Goal: Information Seeking & Learning: Learn about a topic

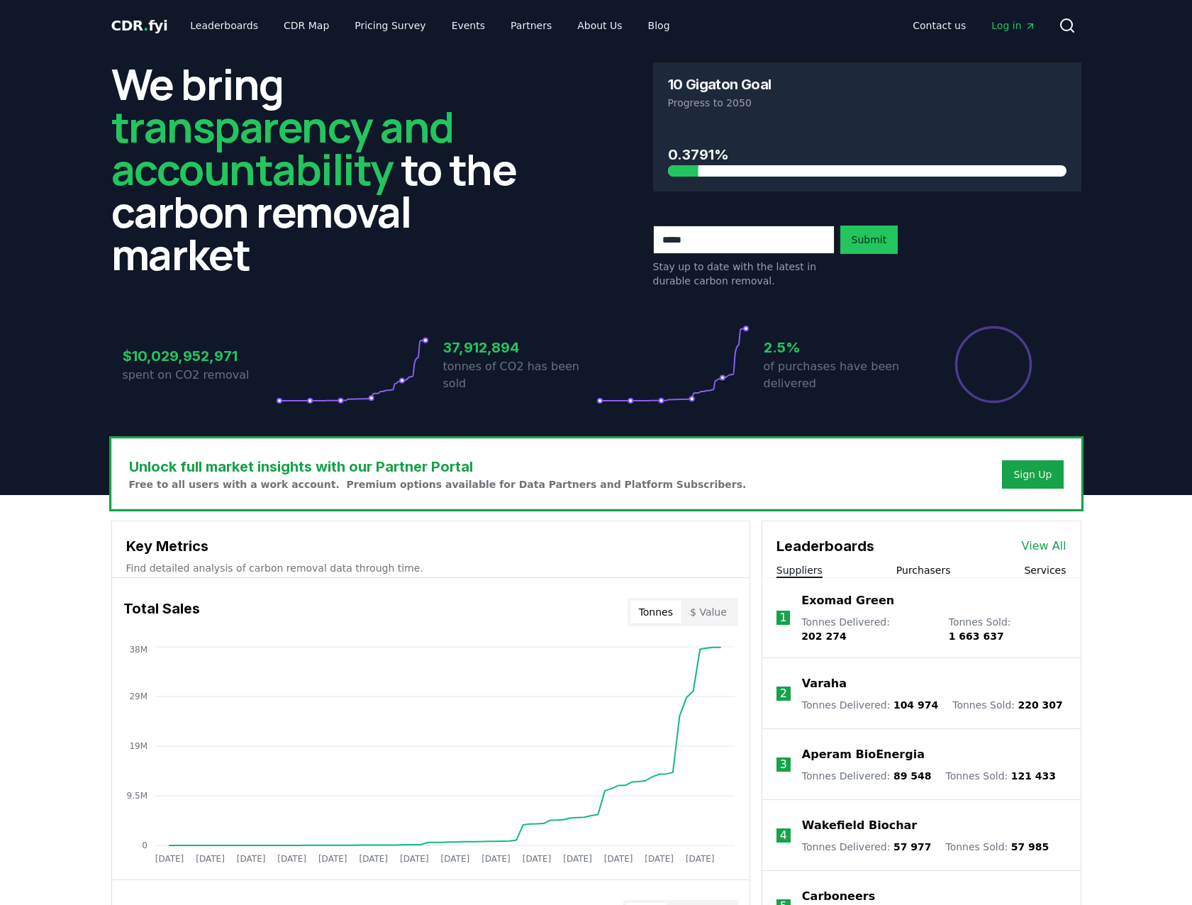
drag, startPoint x: 1126, startPoint y: 298, endPoint x: 1121, endPoint y: 309, distance: 12.1
click at [1125, 303] on header "We bring transparency and accountability to the carbon removal market 10 Gigato…" at bounding box center [596, 273] width 1192 height 444
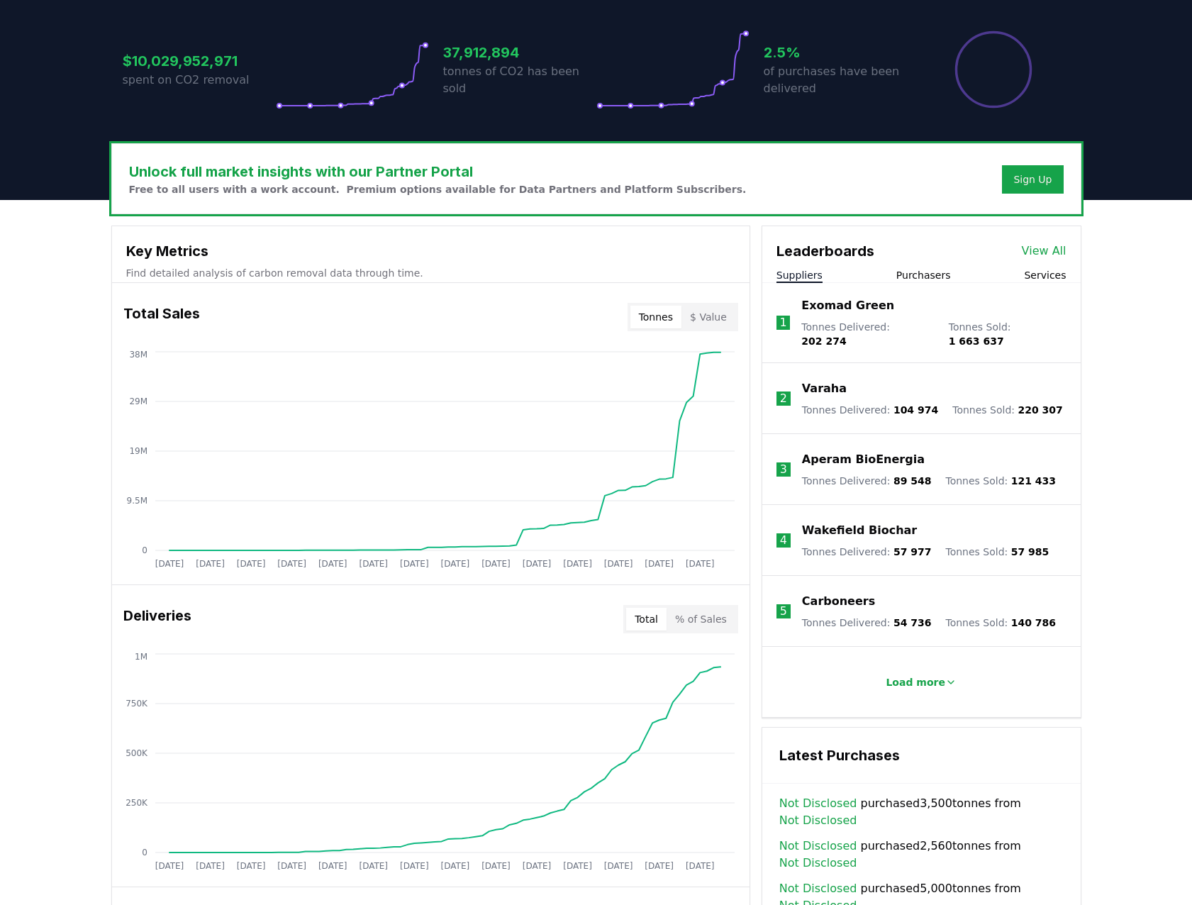
scroll to position [300, 0]
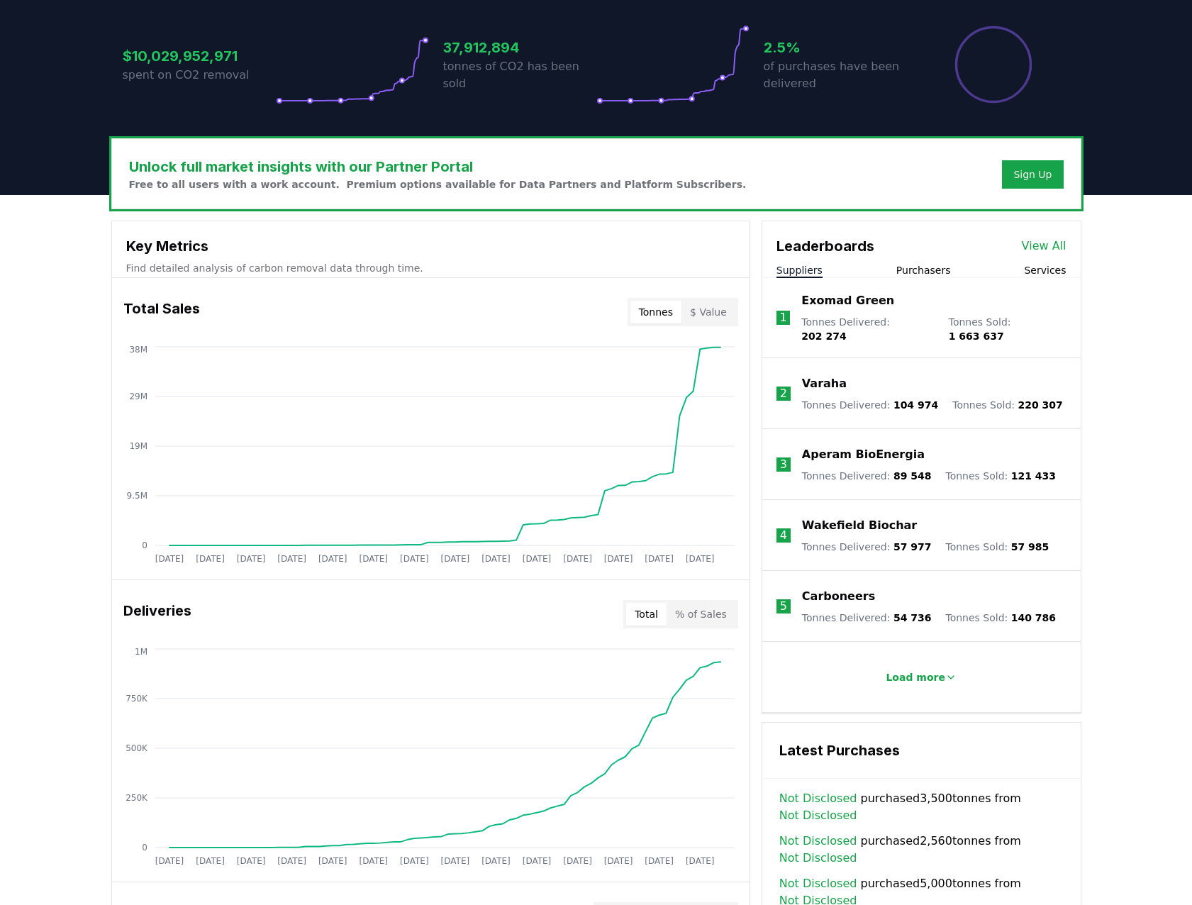
click at [923, 271] on button "Purchasers" at bounding box center [924, 270] width 55 height 14
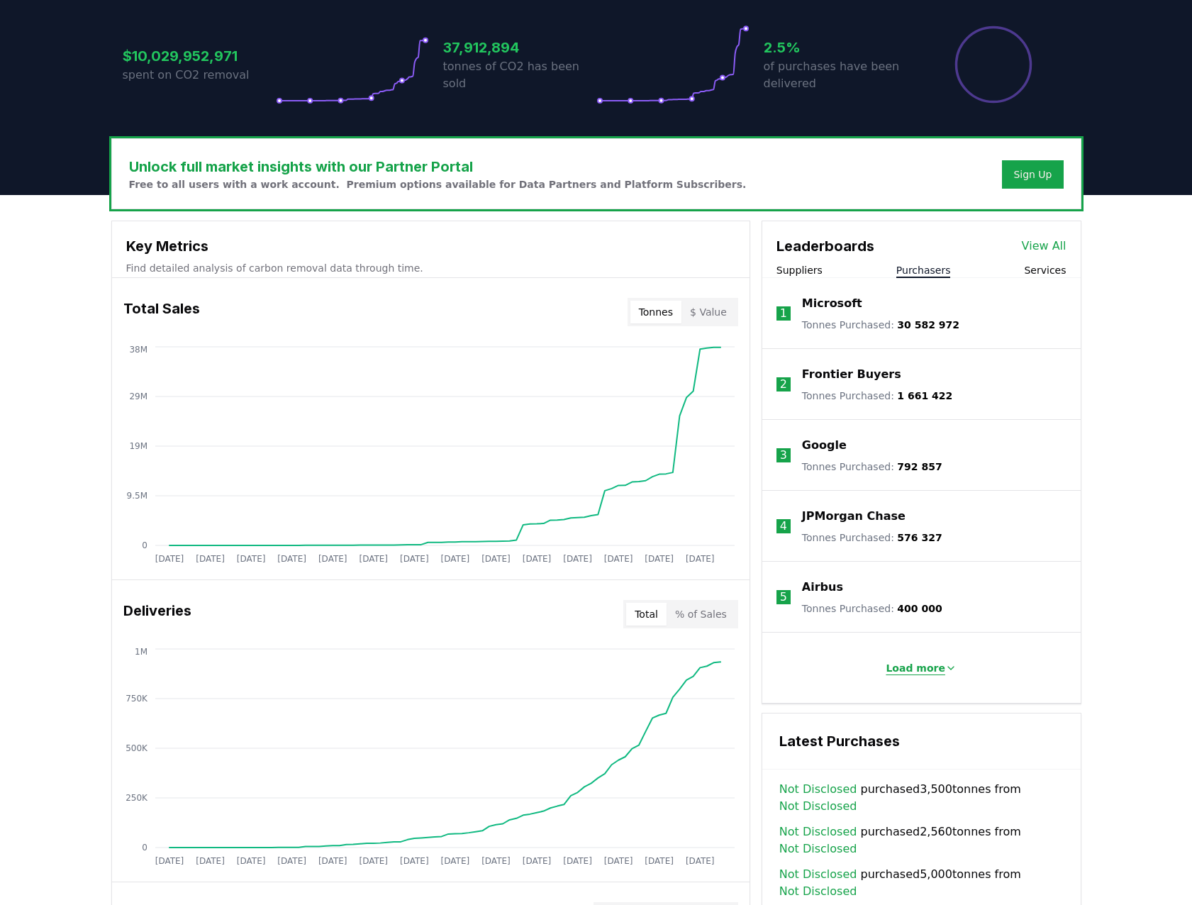
click at [888, 668] on button "Load more" at bounding box center [922, 668] width 94 height 28
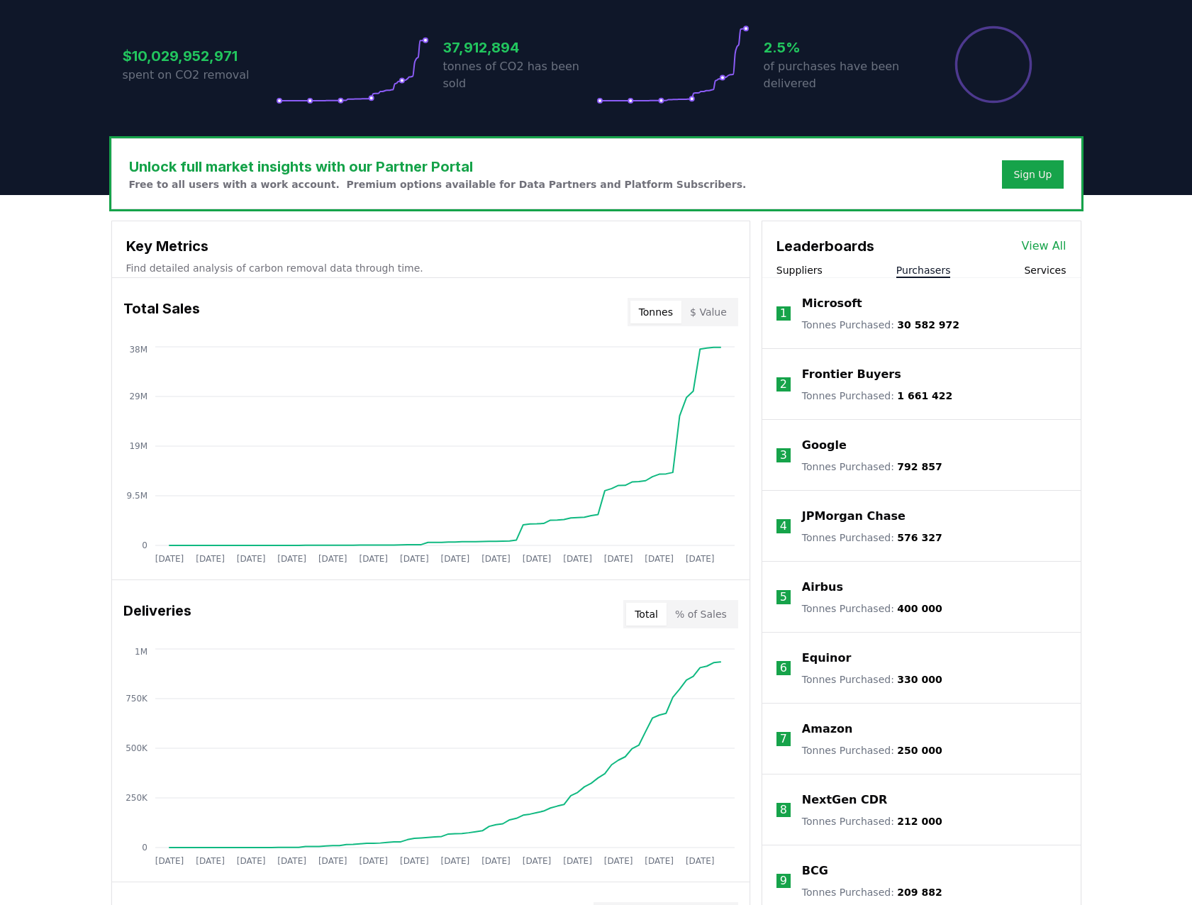
click at [1045, 244] on link "View All" at bounding box center [1044, 246] width 45 height 17
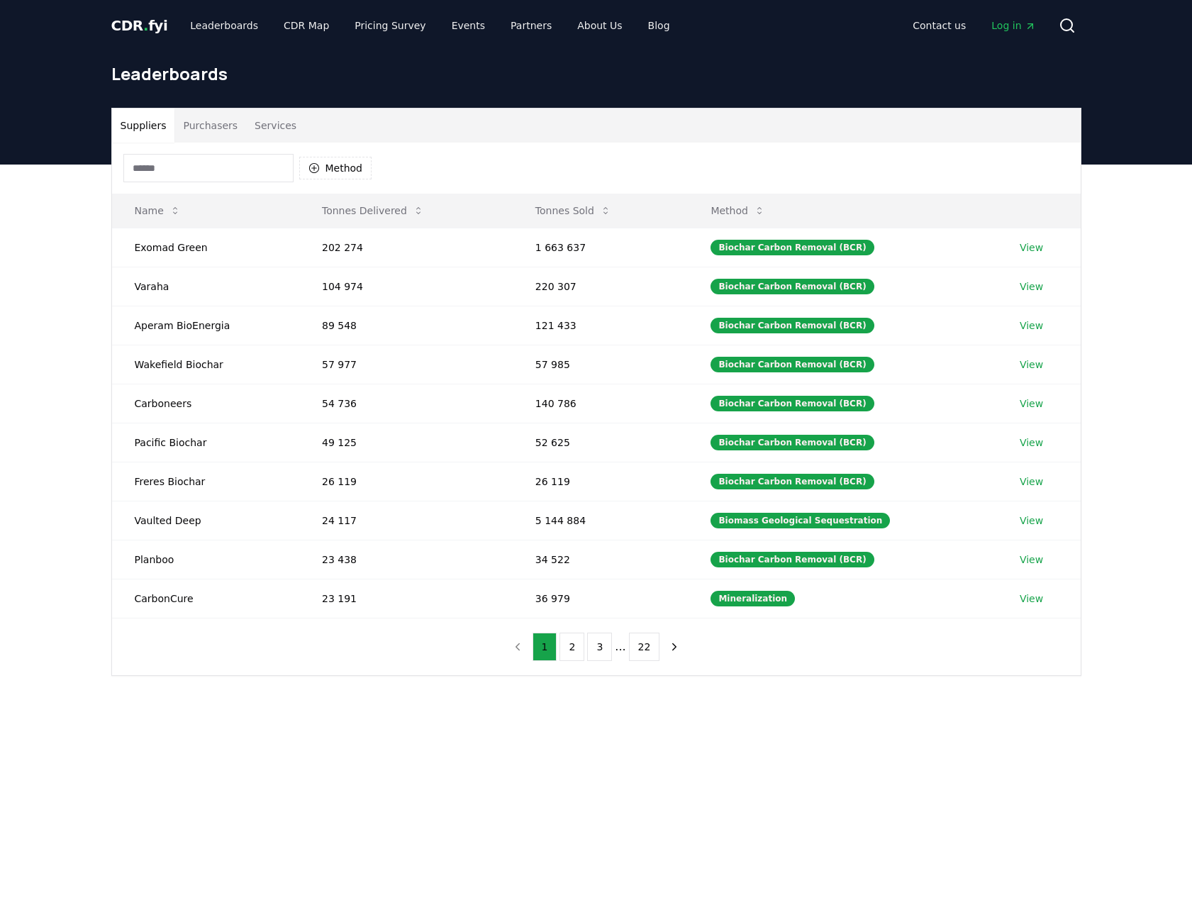
click at [206, 127] on button "Purchasers" at bounding box center [211, 126] width 72 height 34
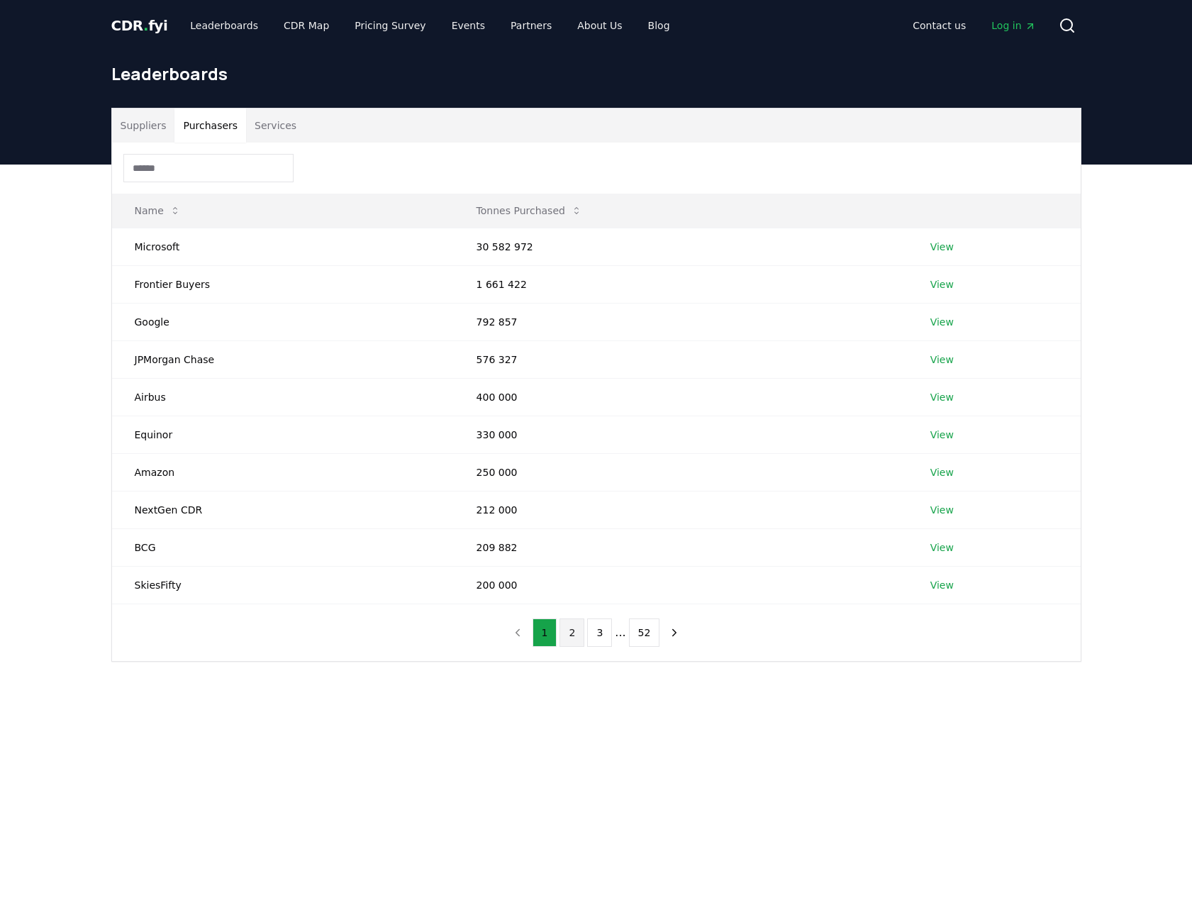
click at [572, 639] on button "2" at bounding box center [572, 633] width 25 height 28
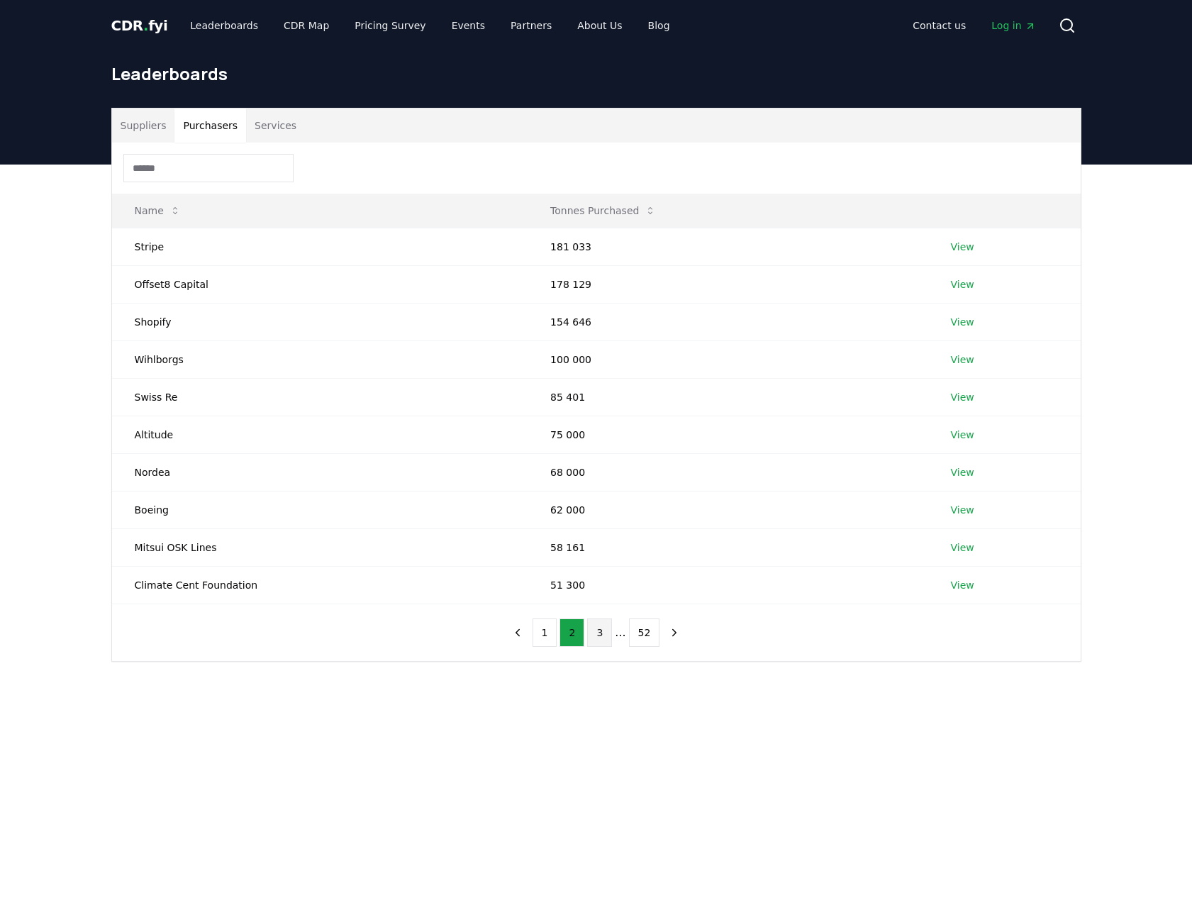
click at [599, 637] on button "3" at bounding box center [599, 633] width 25 height 28
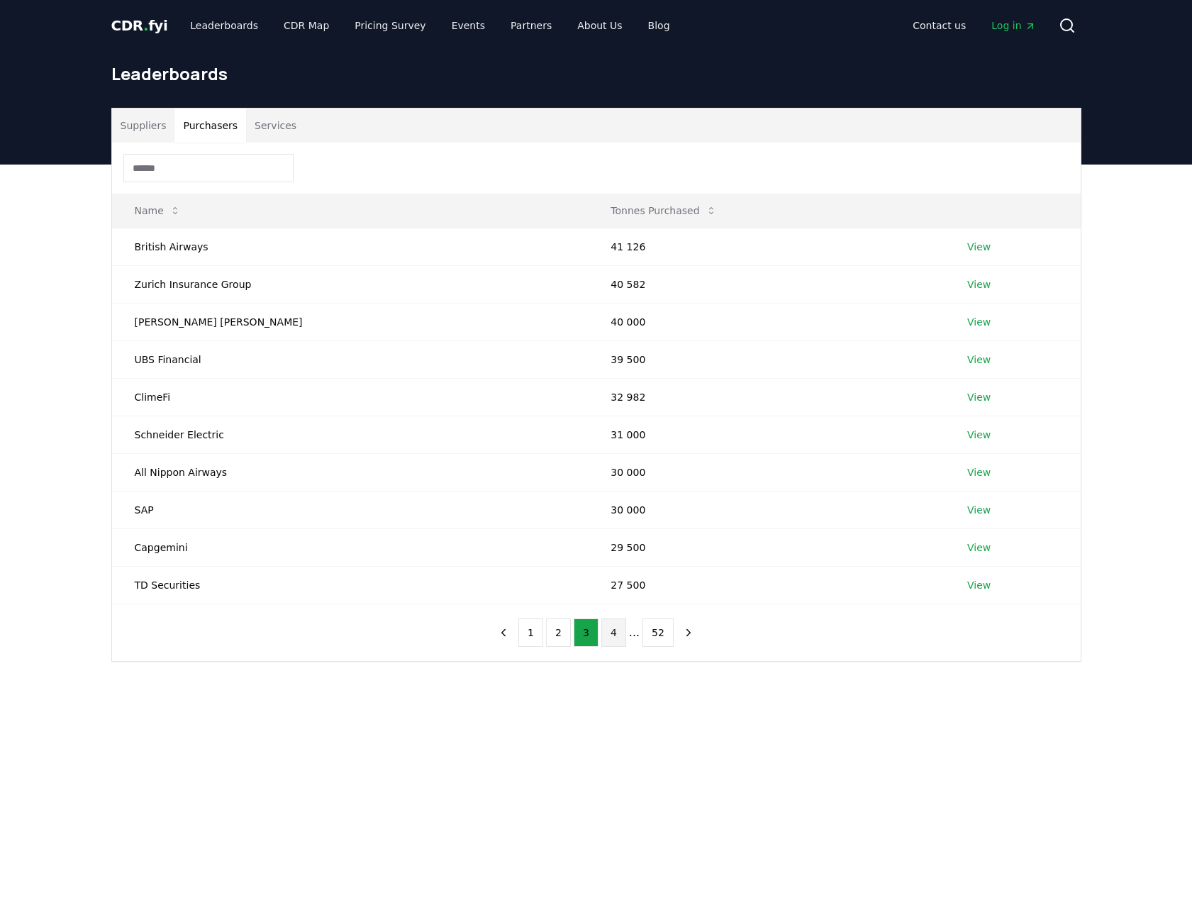
click at [616, 637] on button "4" at bounding box center [614, 633] width 25 height 28
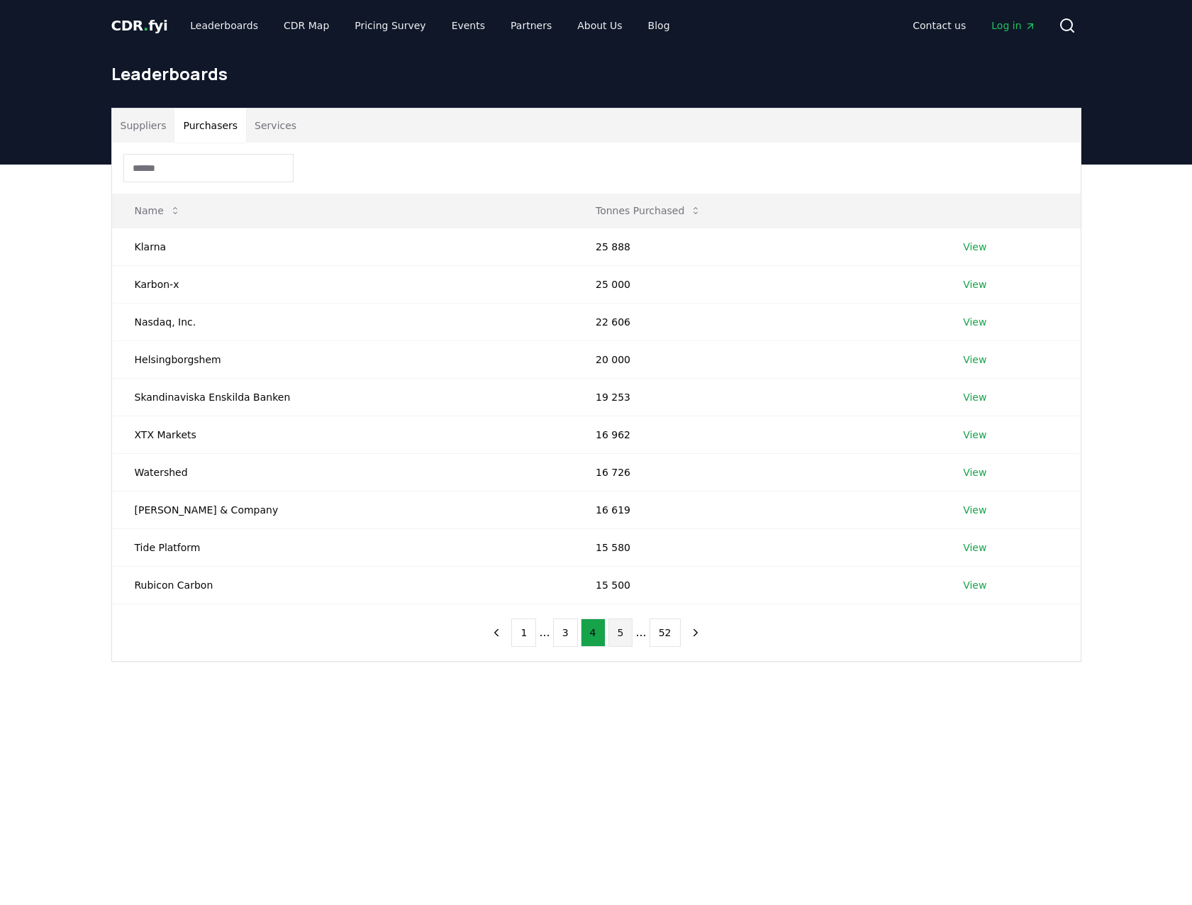
click at [619, 631] on button "5" at bounding box center [621, 633] width 25 height 28
click at [636, 633] on li "..." at bounding box center [641, 632] width 11 height 17
click at [619, 634] on button "6" at bounding box center [621, 633] width 25 height 28
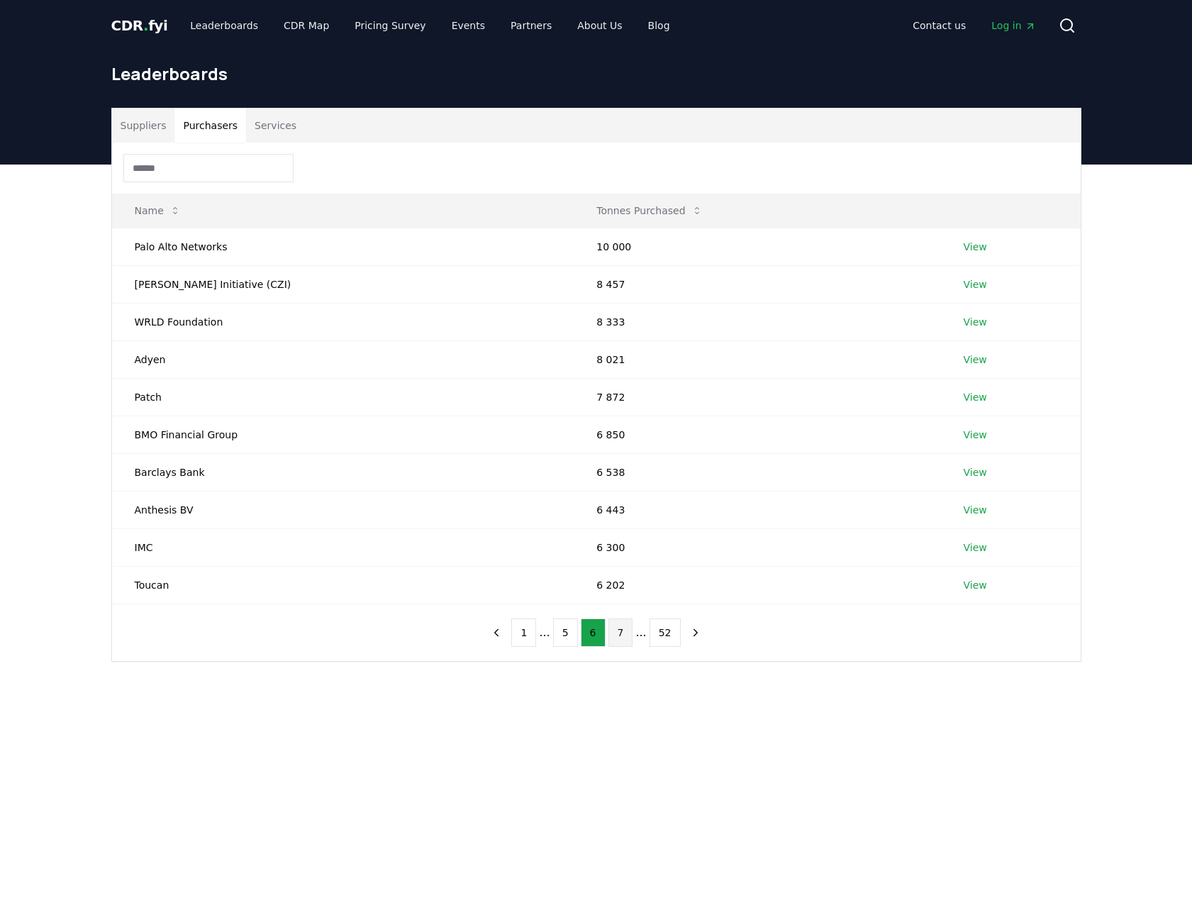
click at [617, 633] on button "7" at bounding box center [621, 633] width 25 height 28
click at [625, 635] on button "8" at bounding box center [621, 633] width 25 height 28
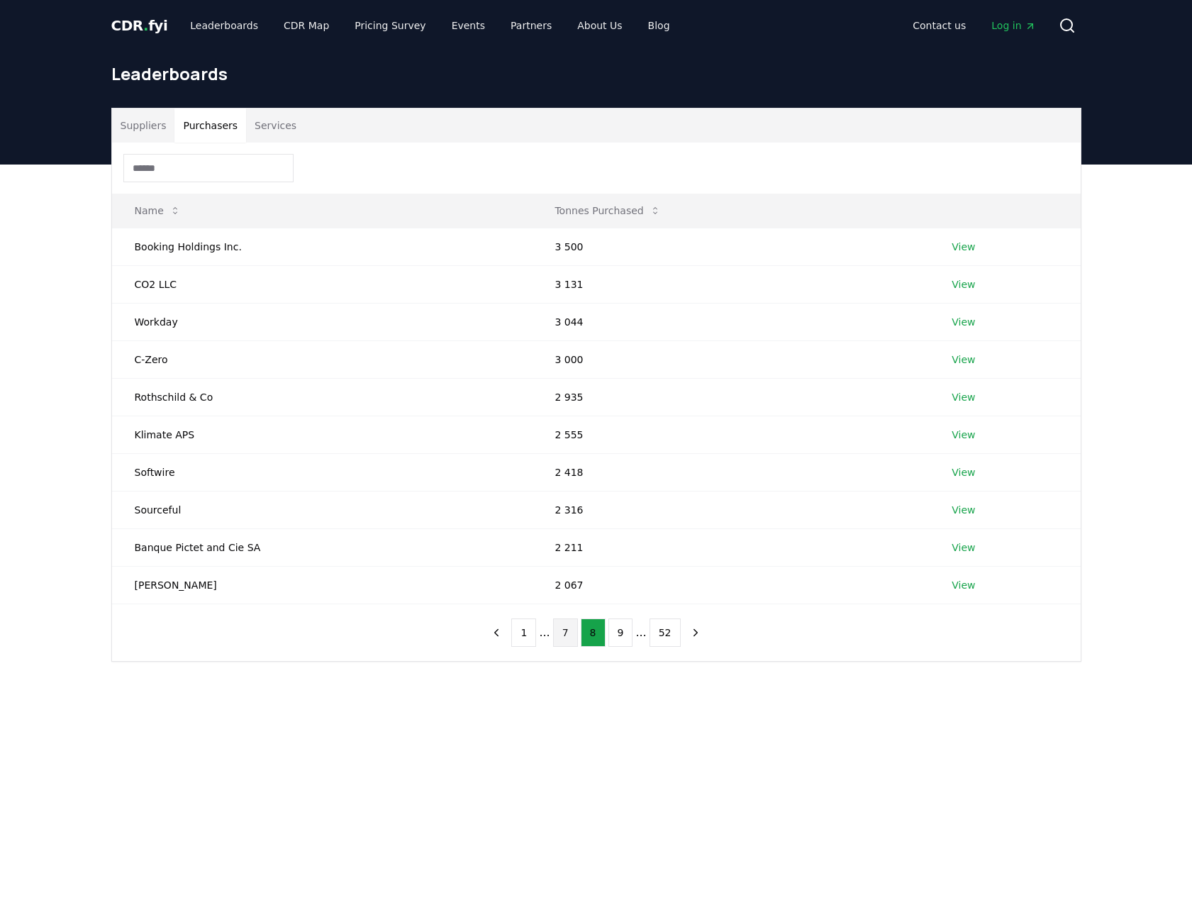
click at [563, 631] on button "7" at bounding box center [565, 633] width 25 height 28
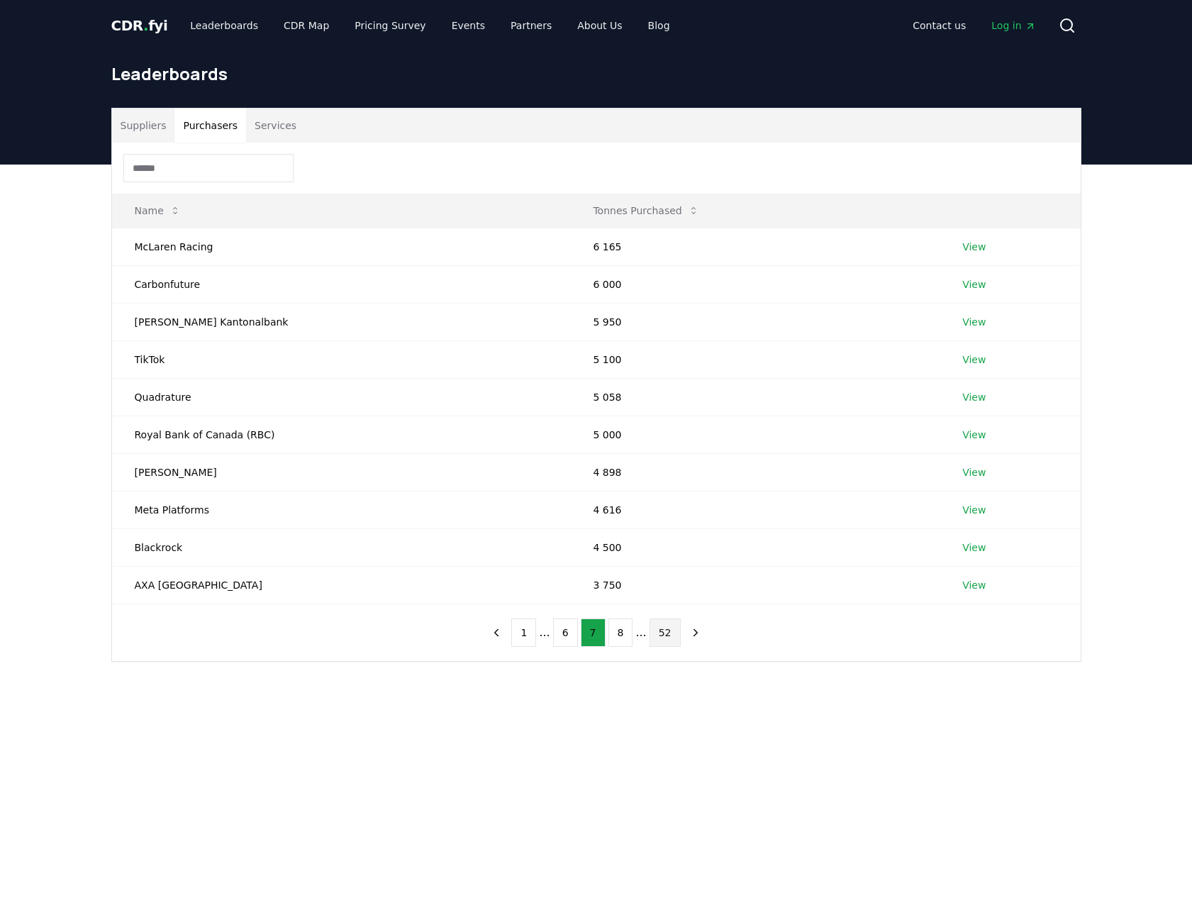
click at [665, 631] on button "52" at bounding box center [665, 633] width 31 height 28
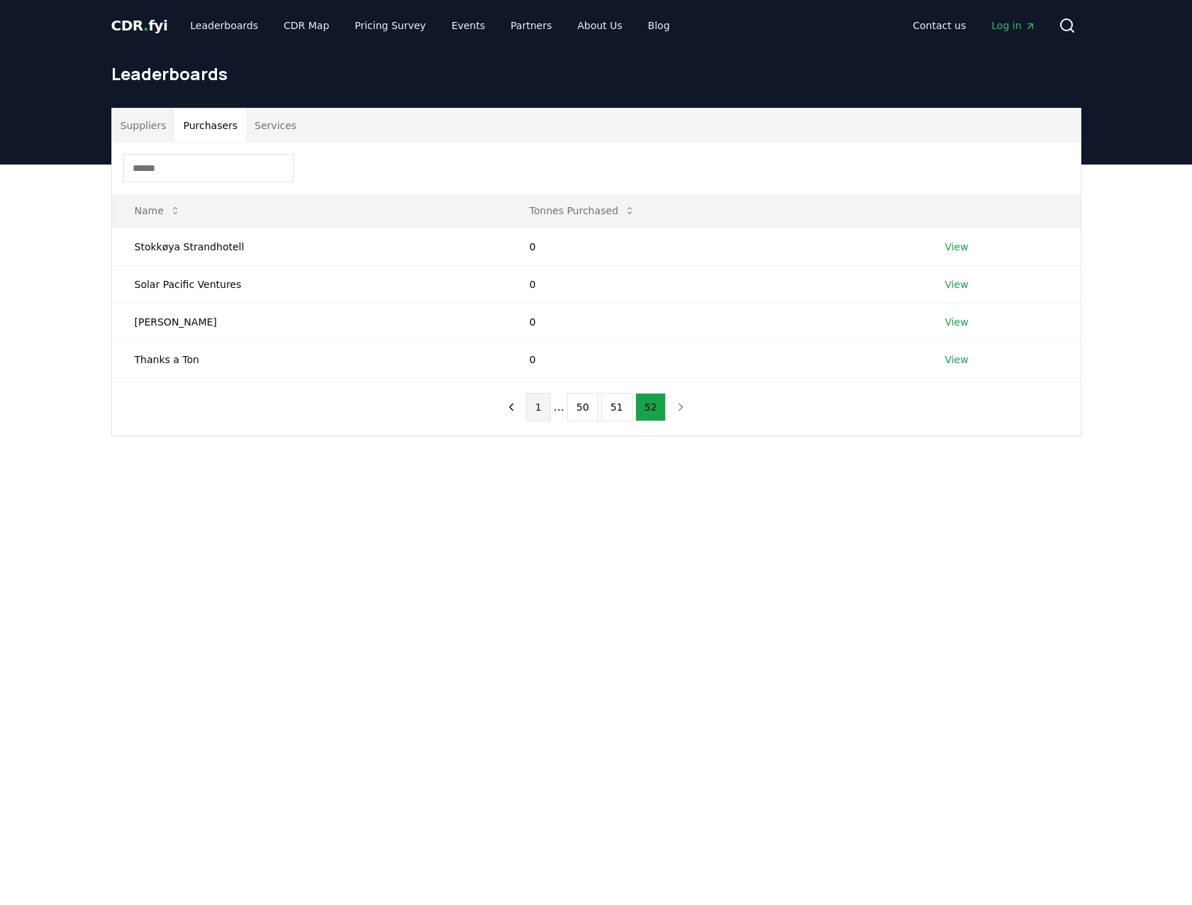
click at [549, 404] on button "1" at bounding box center [538, 407] width 25 height 28
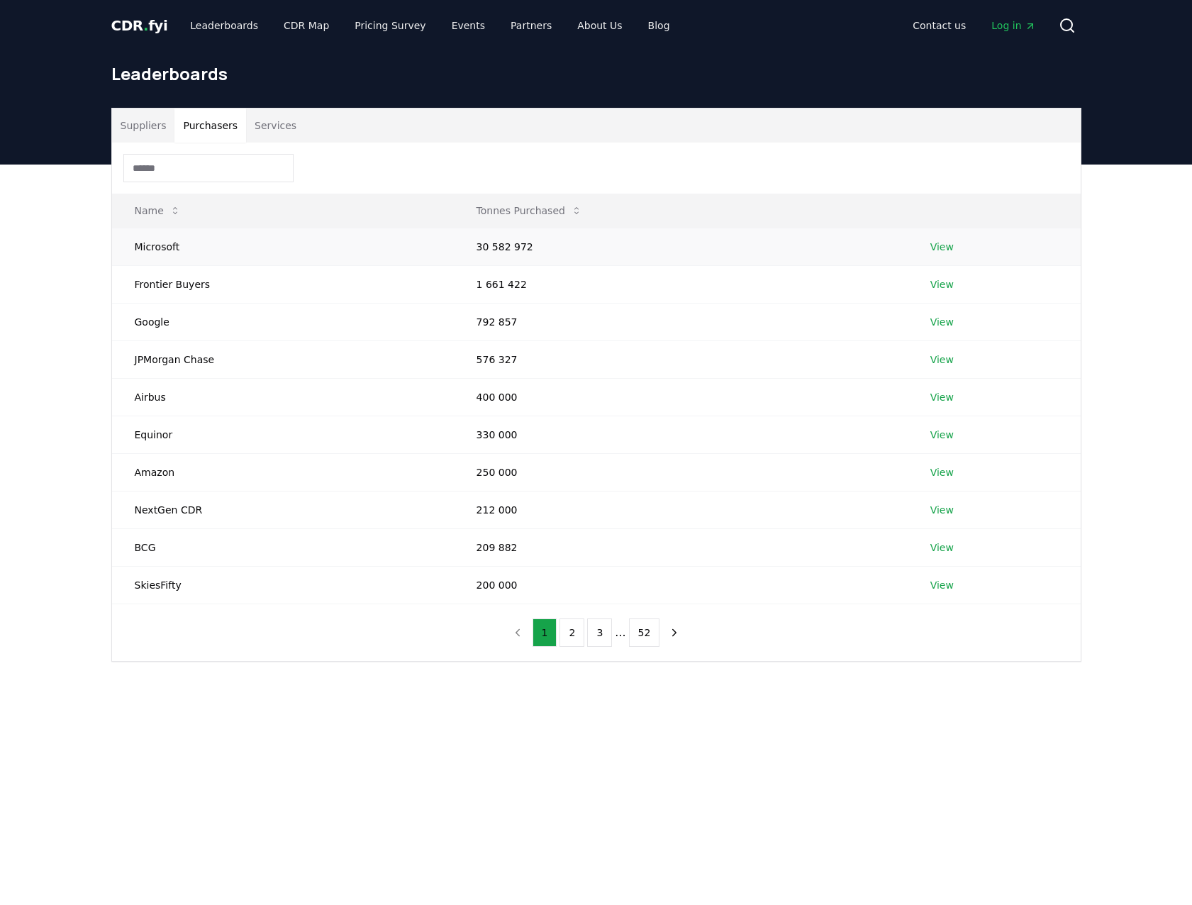
click at [948, 250] on link "View" at bounding box center [942, 247] width 23 height 14
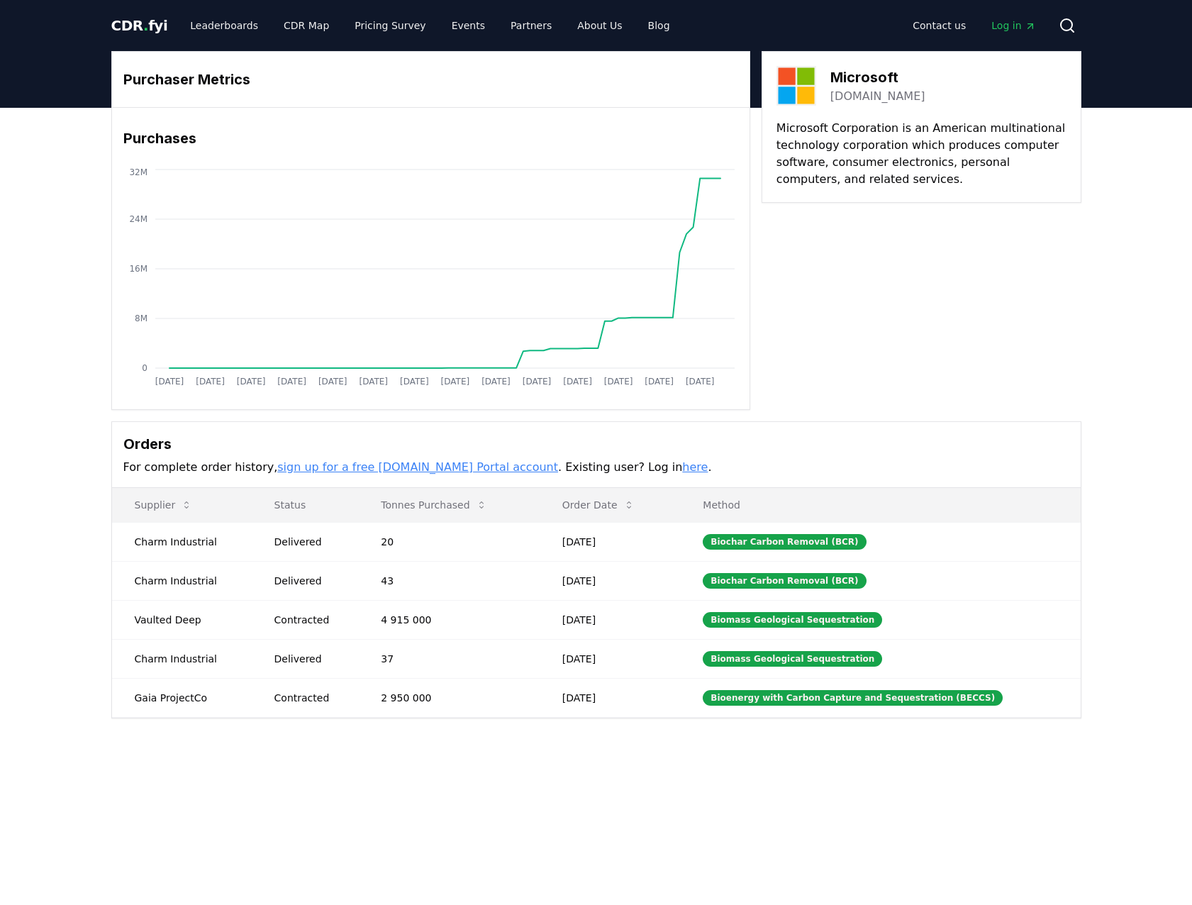
drag, startPoint x: 870, startPoint y: 73, endPoint x: 1180, endPoint y: 416, distance: 462.0
click at [1109, 433] on div "Purchaser Metrics Purchases Jan 2019 Jul 2019 Jan 2020 Jul 2020 Jan 2021 Jul 20…" at bounding box center [596, 442] width 1192 height 668
drag, startPoint x: 1029, startPoint y: 400, endPoint x: 1019, endPoint y: 388, distance: 15.6
click at [1022, 397] on div "Purchaser Metrics Purchases Jan 2019 Jul 2019 Jan 2020 Jul 2020 Jan 2021 Jul 20…" at bounding box center [596, 230] width 970 height 359
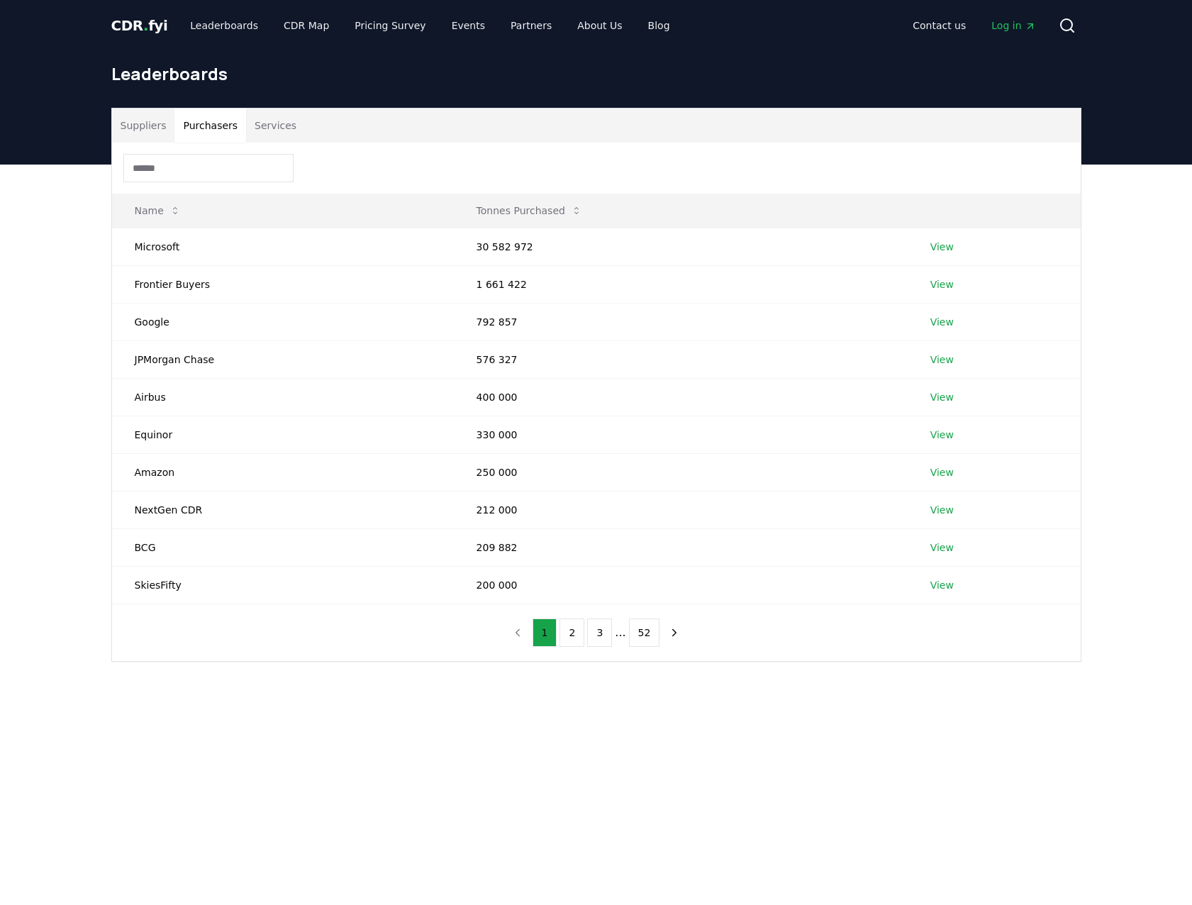
click at [223, 133] on button "Purchasers" at bounding box center [211, 126] width 72 height 34
click at [941, 282] on link "View" at bounding box center [942, 284] width 23 height 14
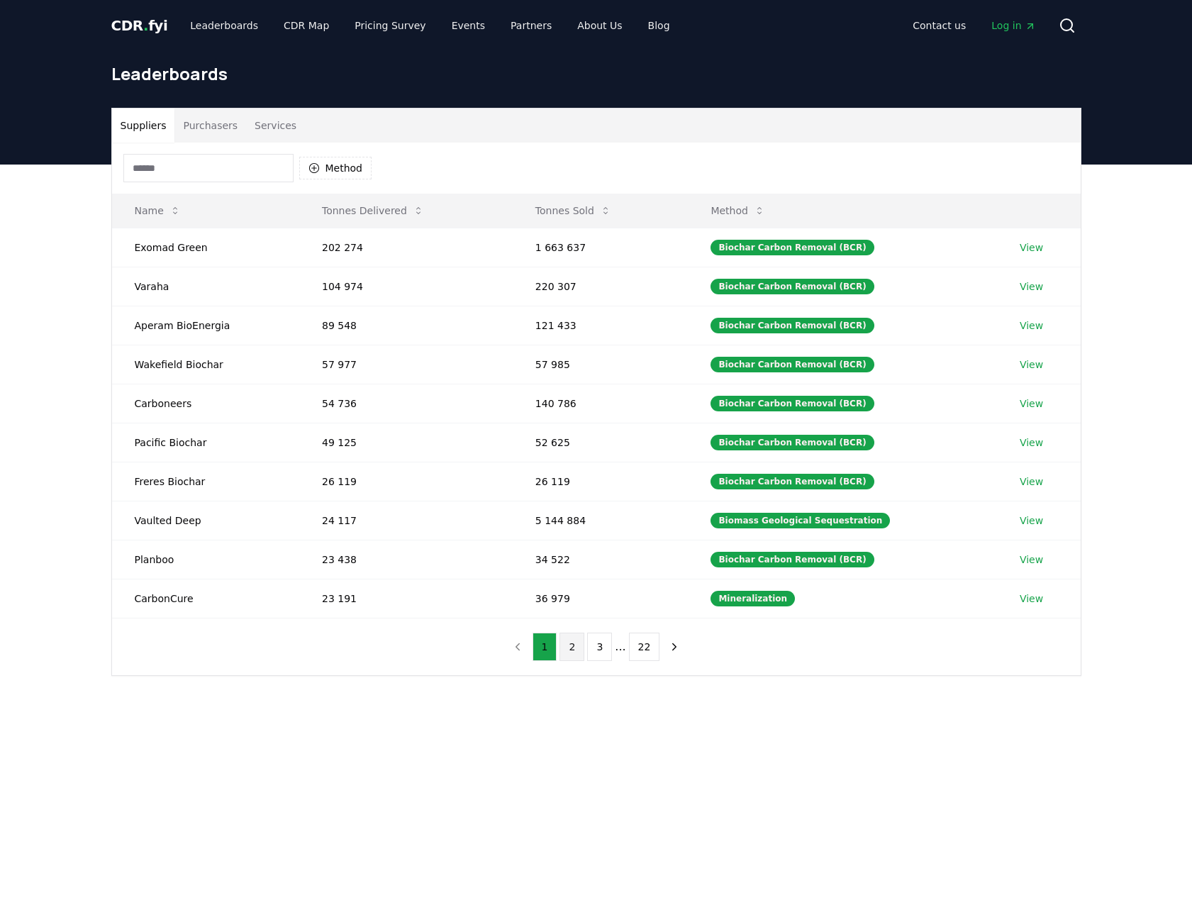
click at [570, 654] on button "2" at bounding box center [572, 647] width 25 height 28
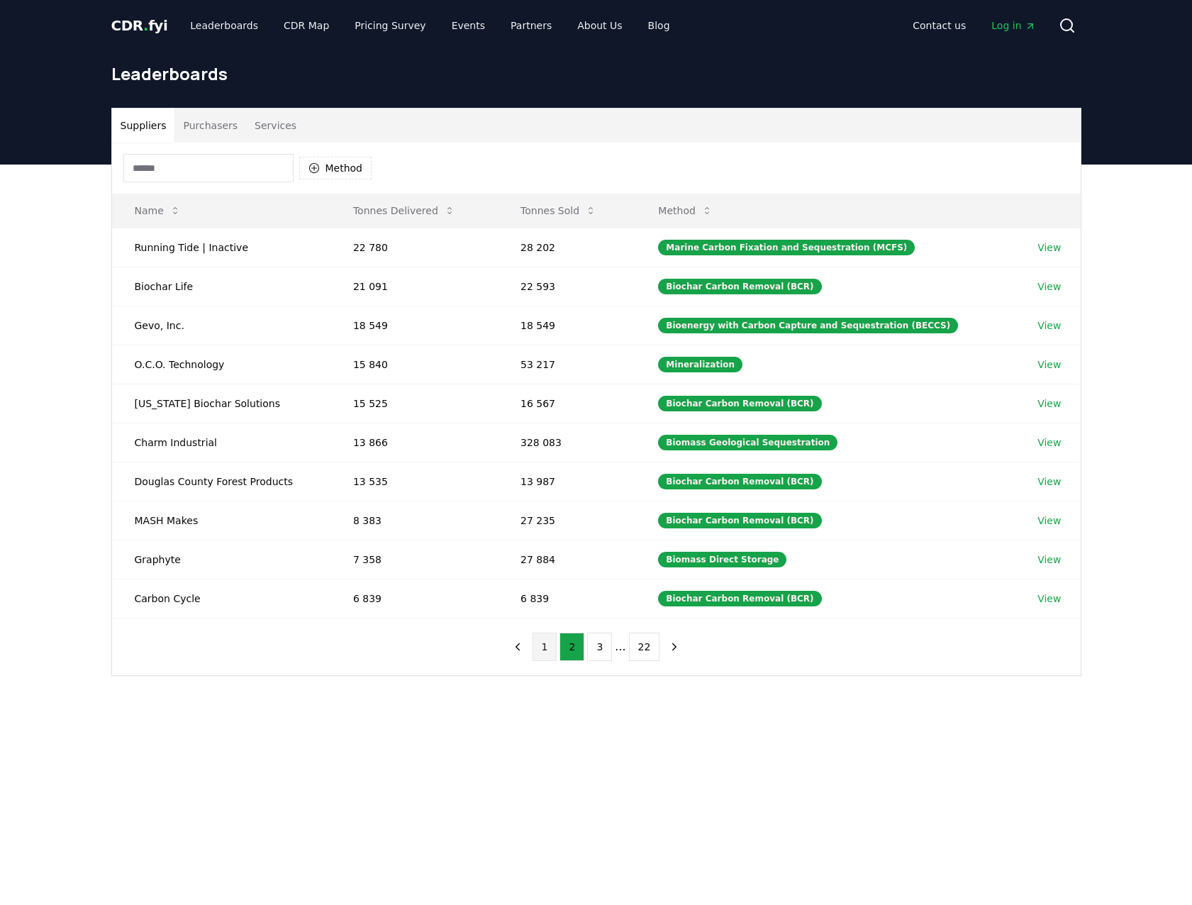
click at [547, 647] on button "1" at bounding box center [545, 647] width 25 height 28
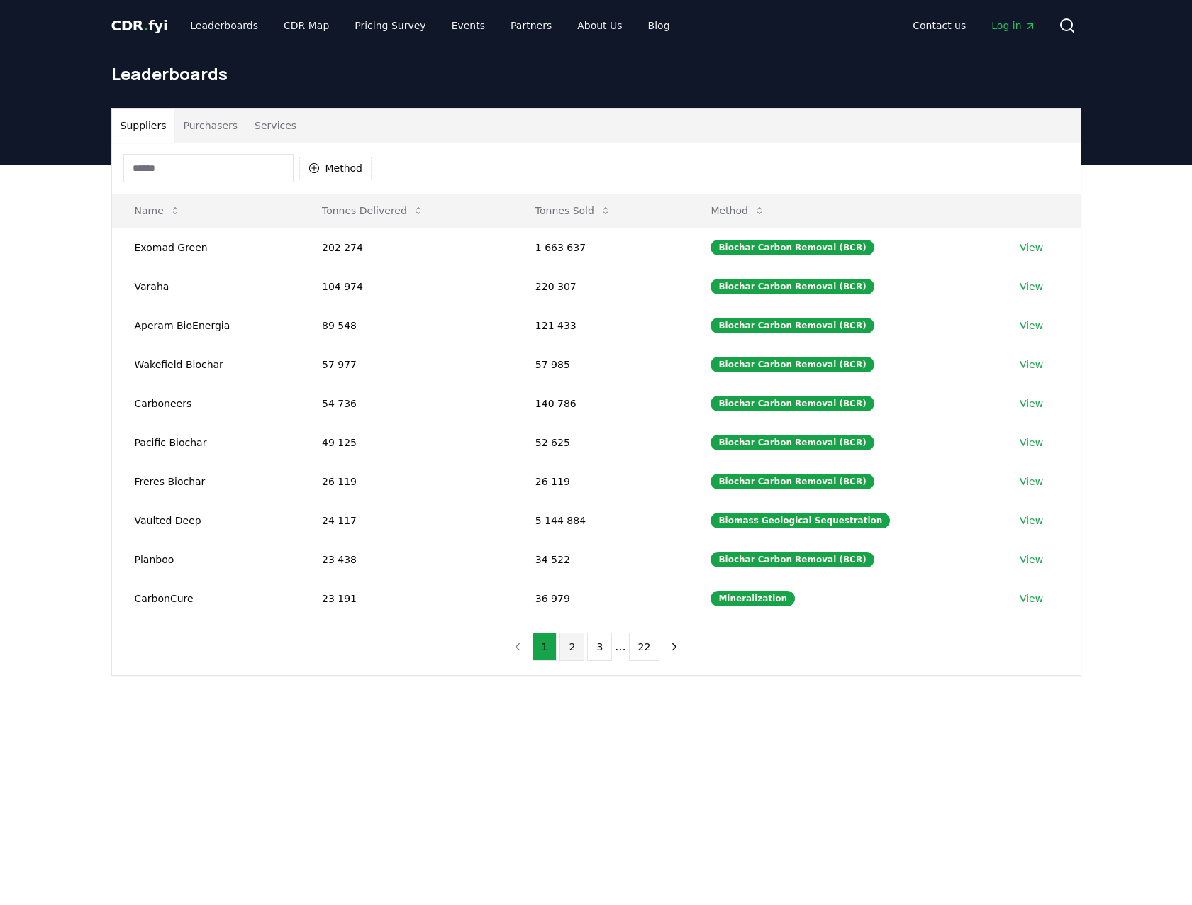
click at [577, 645] on button "2" at bounding box center [572, 647] width 25 height 28
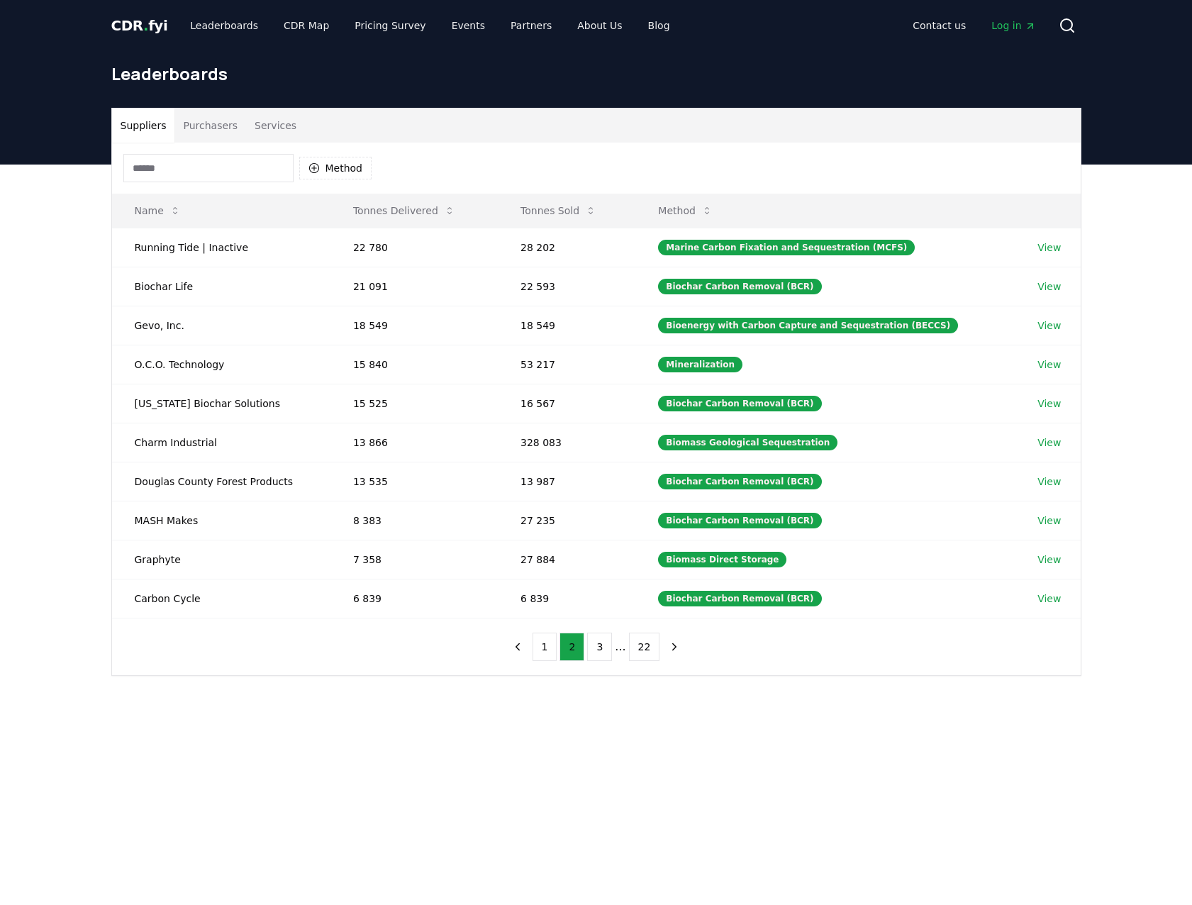
click at [224, 121] on button "Purchasers" at bounding box center [211, 126] width 72 height 34
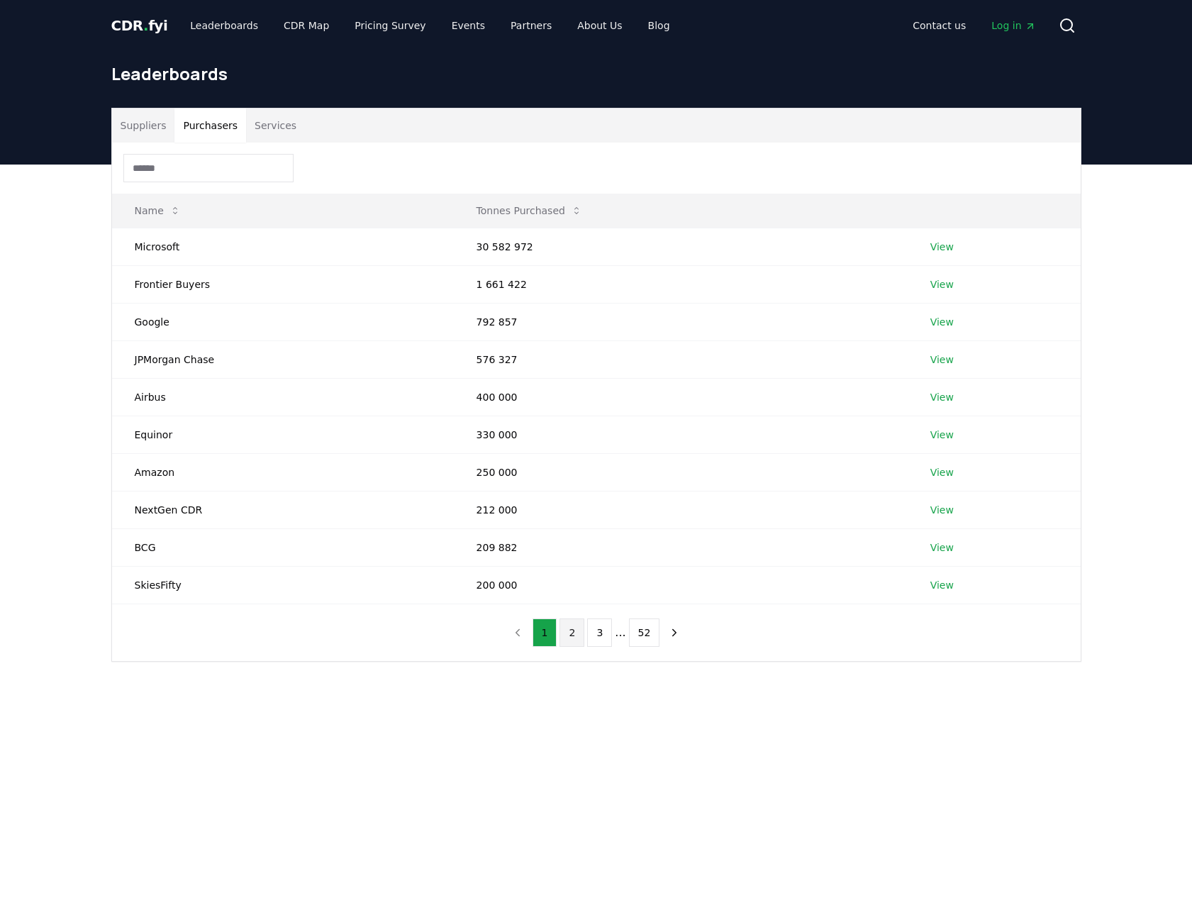
click at [572, 632] on button "2" at bounding box center [572, 633] width 25 height 28
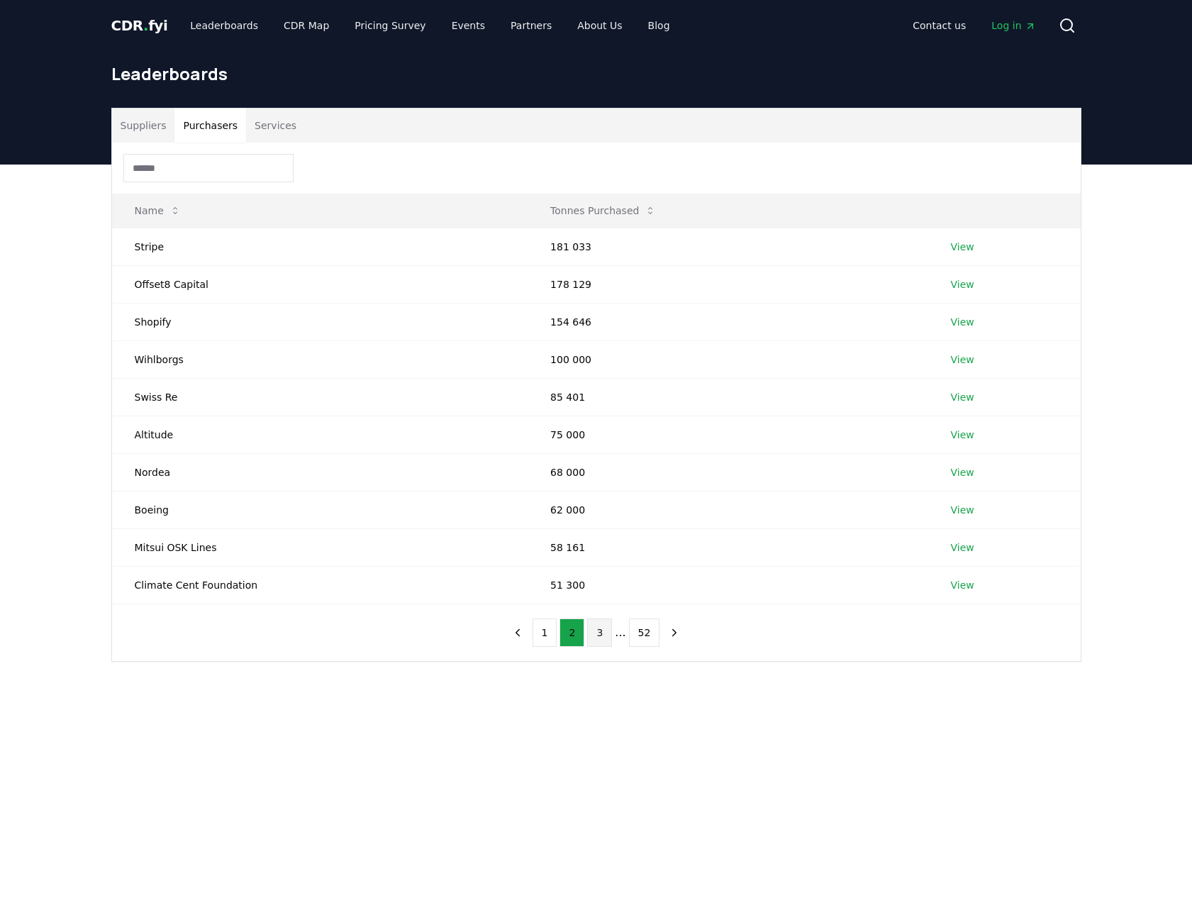
click at [593, 634] on button "3" at bounding box center [599, 633] width 25 height 28
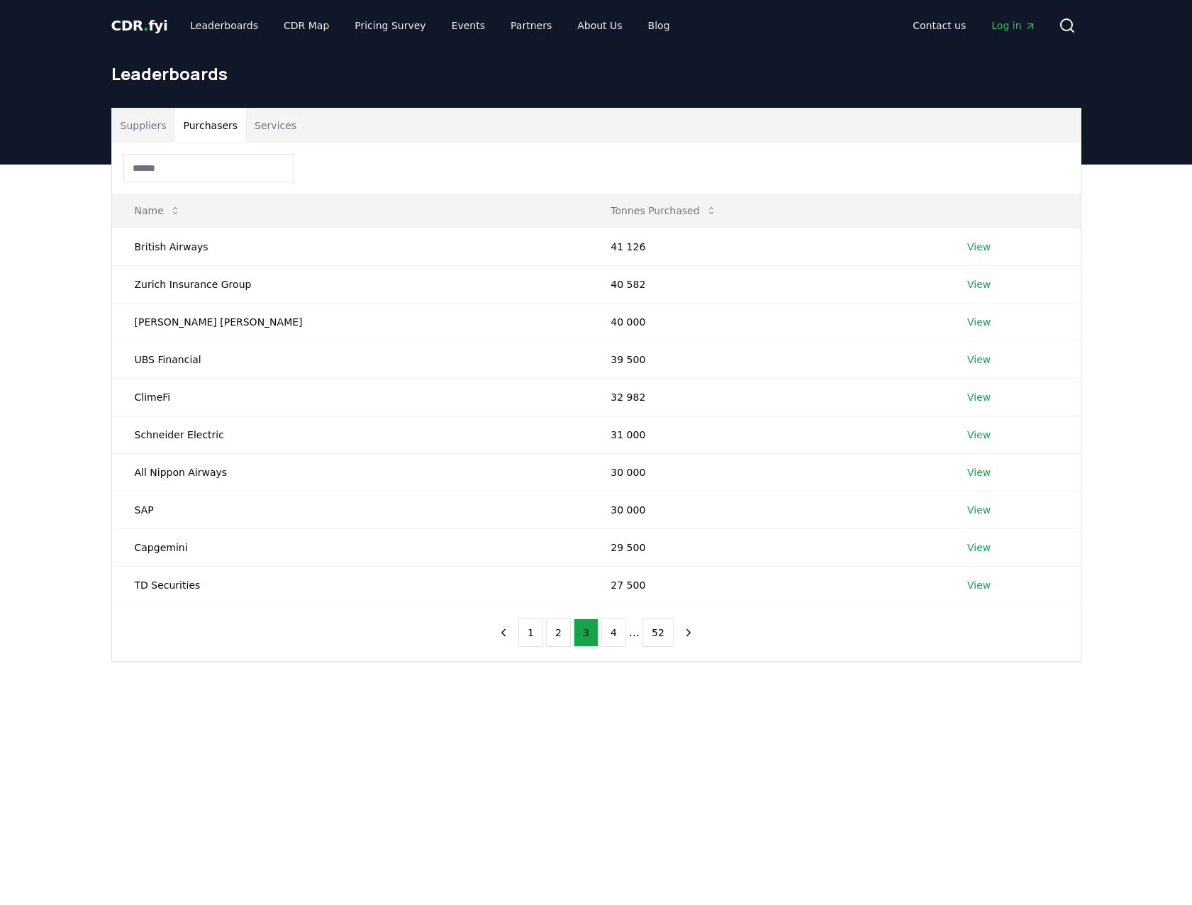
drag, startPoint x: 725, startPoint y: 720, endPoint x: 609, endPoint y: 659, distance: 130.7
click at [720, 733] on main "Suppliers Purchasers Services Name Tonnes Purchased British Airways 41 126 View…" at bounding box center [596, 617] width 1192 height 905
click at [609, 632] on button "4" at bounding box center [614, 633] width 25 height 28
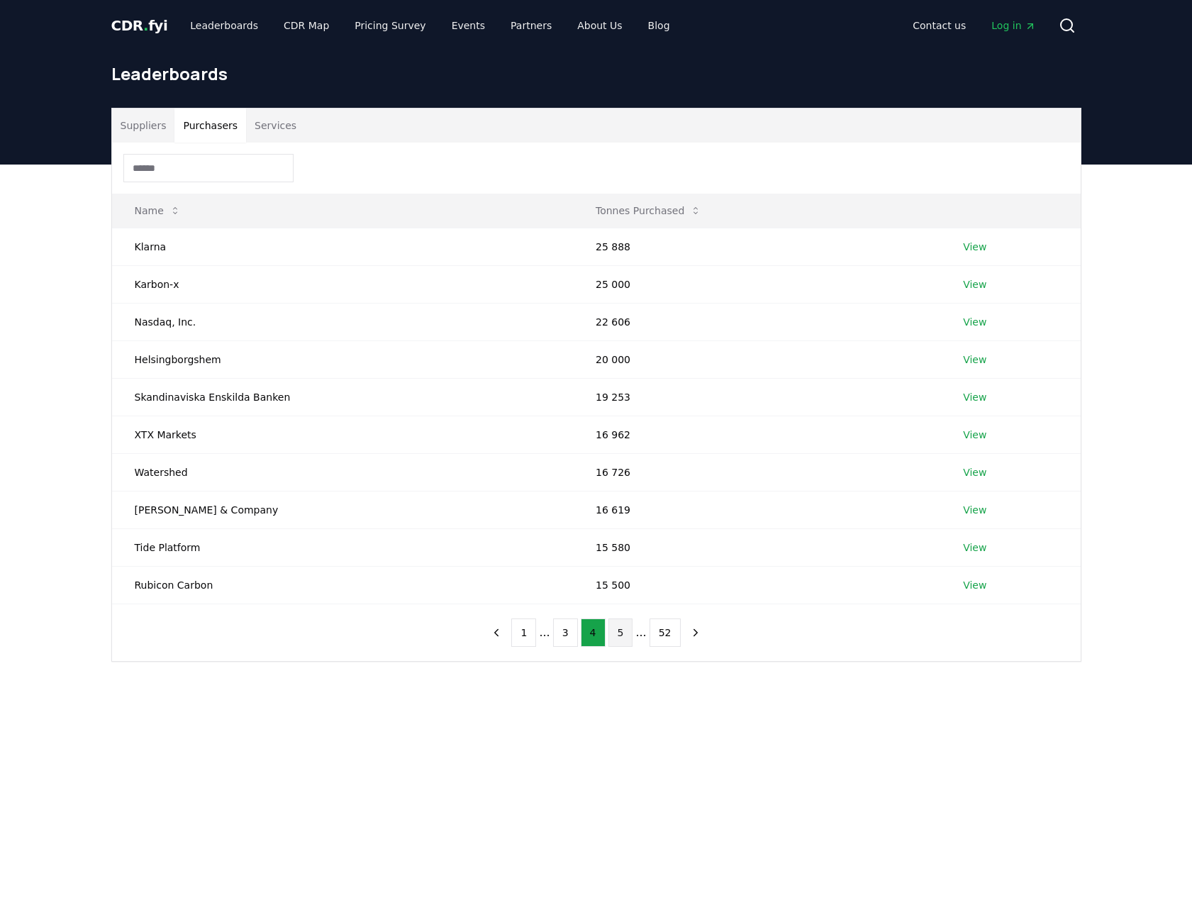
click at [623, 633] on button "5" at bounding box center [621, 633] width 25 height 28
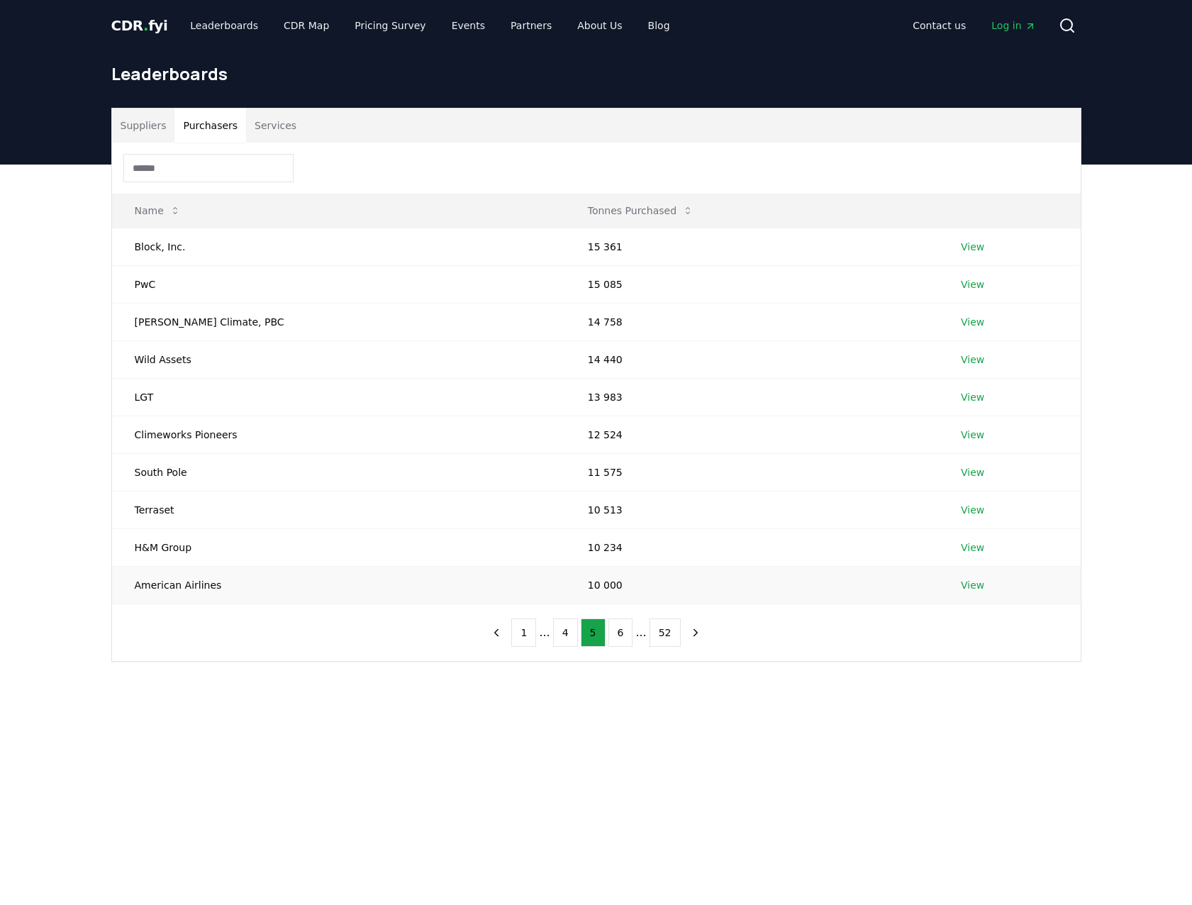
drag, startPoint x: 892, startPoint y: 580, endPoint x: 835, endPoint y: 626, distance: 73.7
click at [893, 580] on td "10 000" at bounding box center [751, 585] width 373 height 38
click at [659, 635] on button "52" at bounding box center [665, 633] width 31 height 28
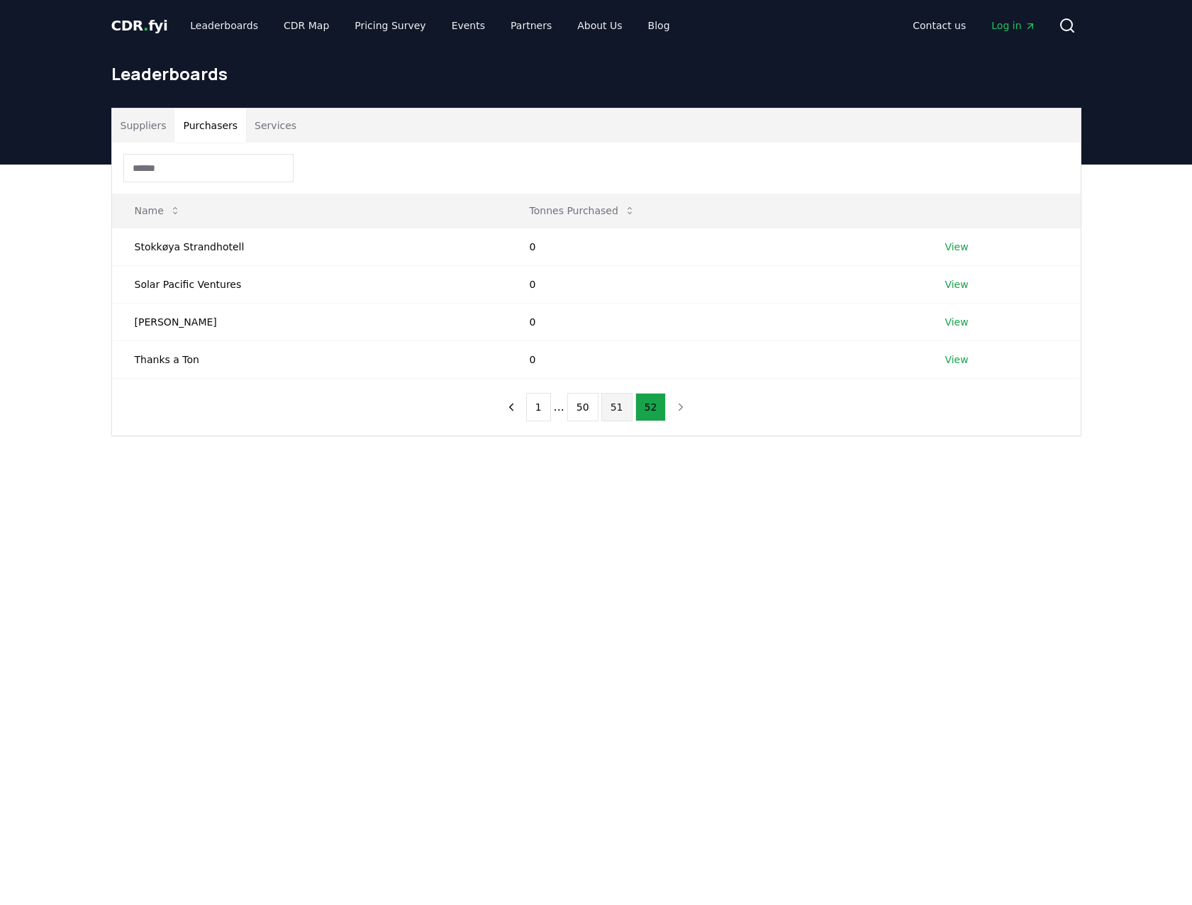
click at [620, 404] on button "51" at bounding box center [617, 407] width 31 height 28
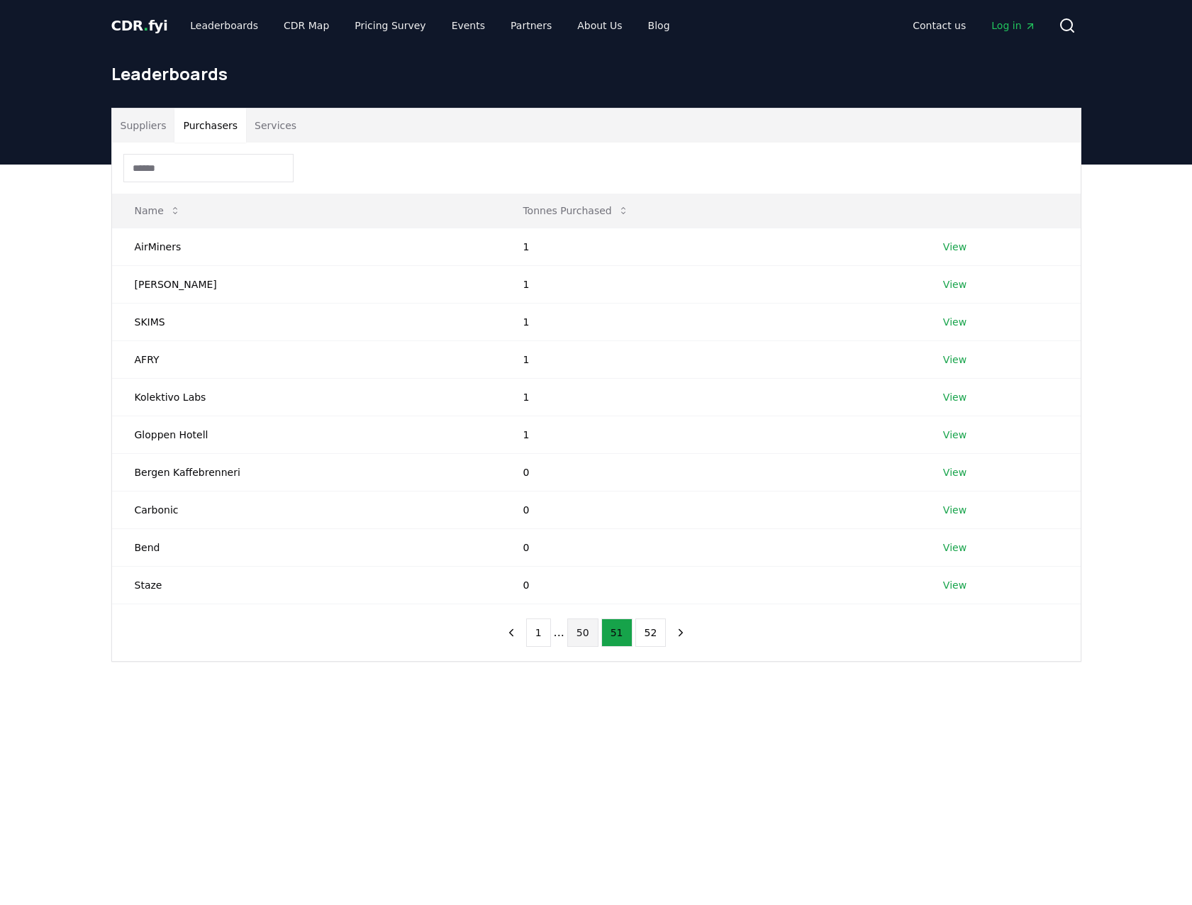
click at [578, 636] on button "50" at bounding box center [582, 633] width 31 height 28
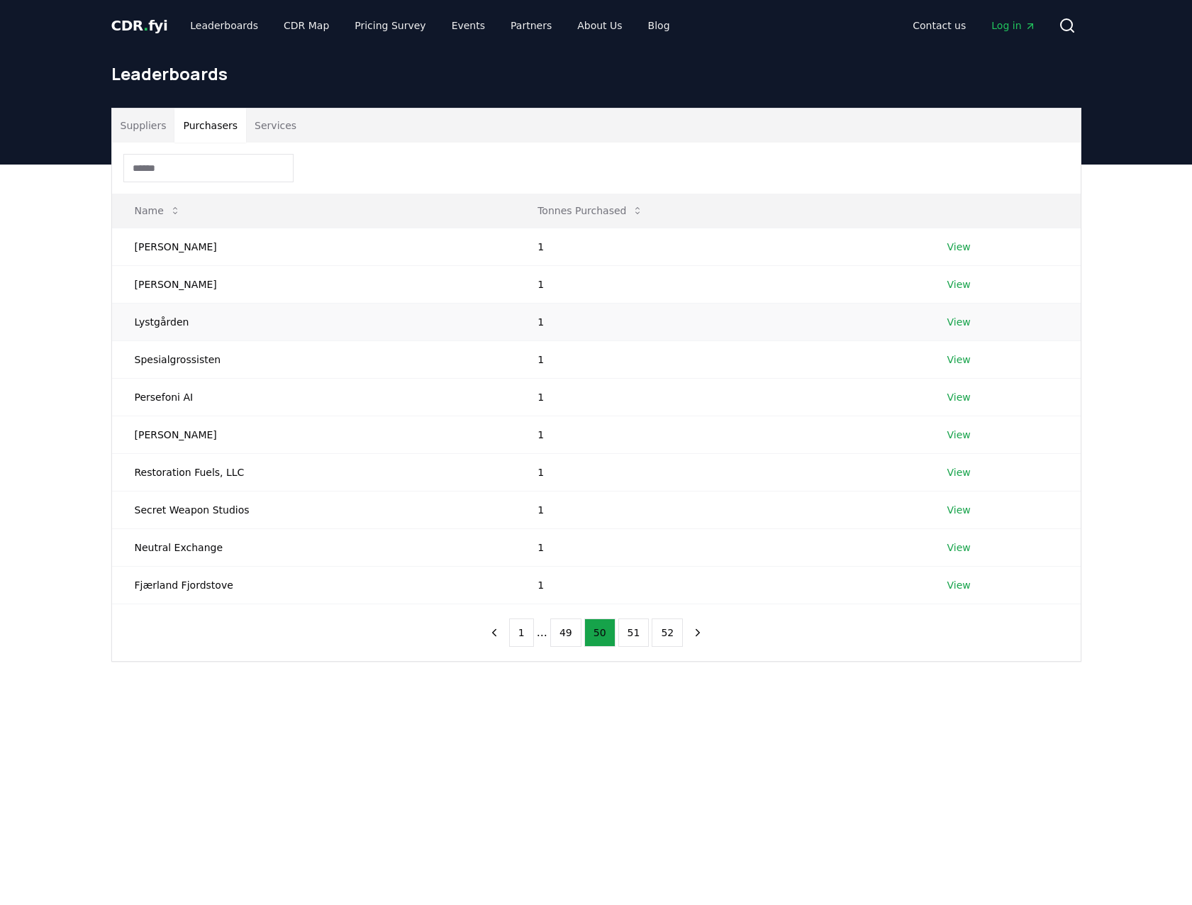
click at [151, 321] on td "Lystgården" at bounding box center [314, 322] width 404 height 38
drag, startPoint x: 162, startPoint y: 325, endPoint x: 189, endPoint y: 314, distance: 29.2
click at [162, 325] on td "Lystgården" at bounding box center [314, 322] width 404 height 38
click at [575, 629] on button "49" at bounding box center [565, 633] width 31 height 28
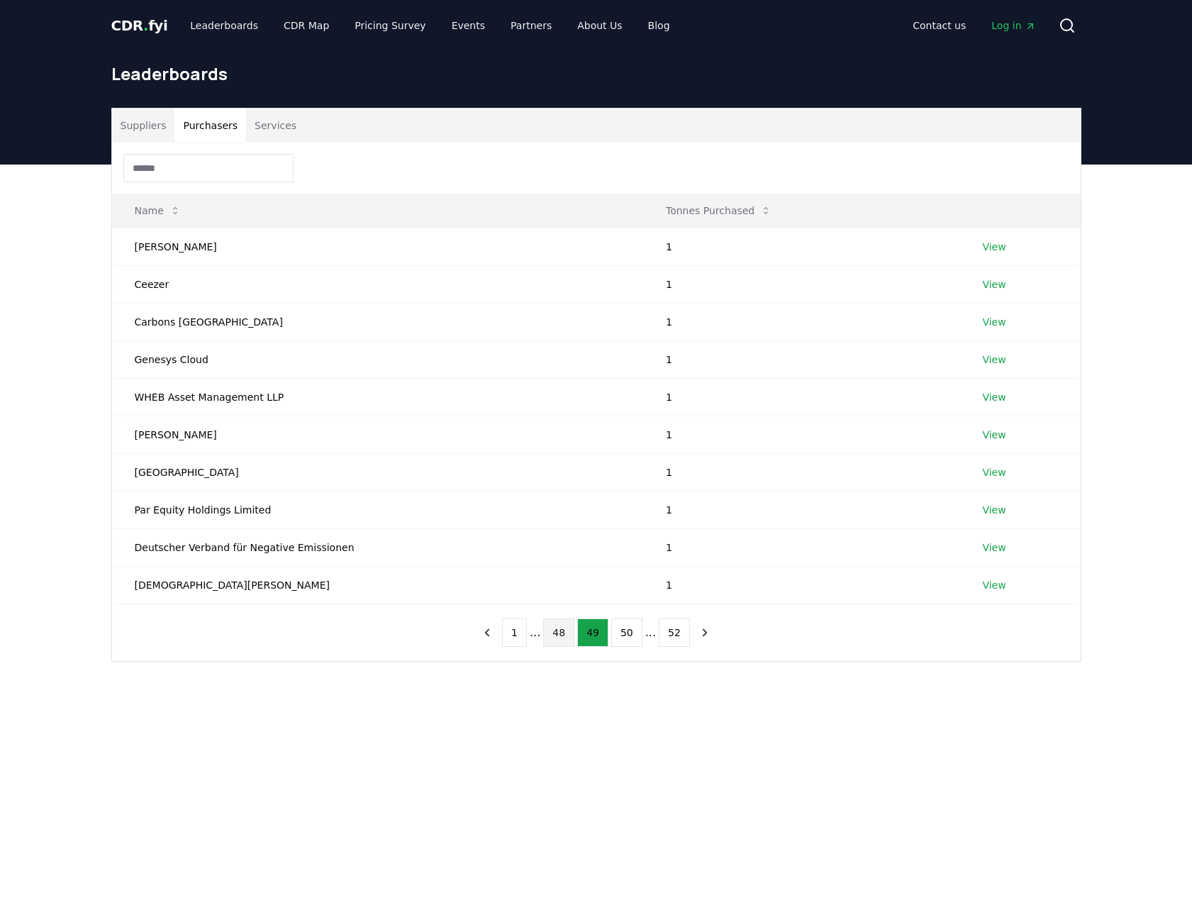
click at [575, 631] on button "48" at bounding box center [558, 633] width 31 height 28
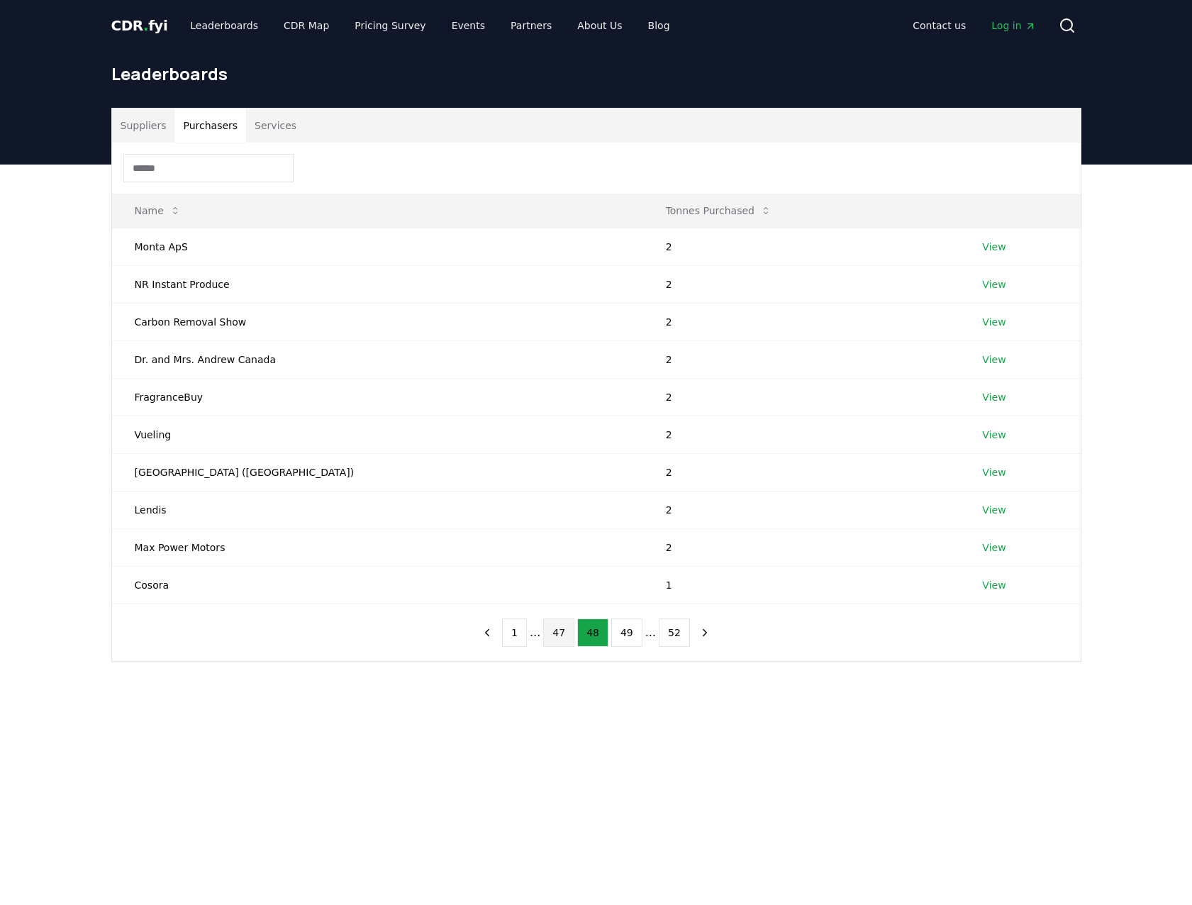
click at [565, 627] on button "47" at bounding box center [558, 633] width 31 height 28
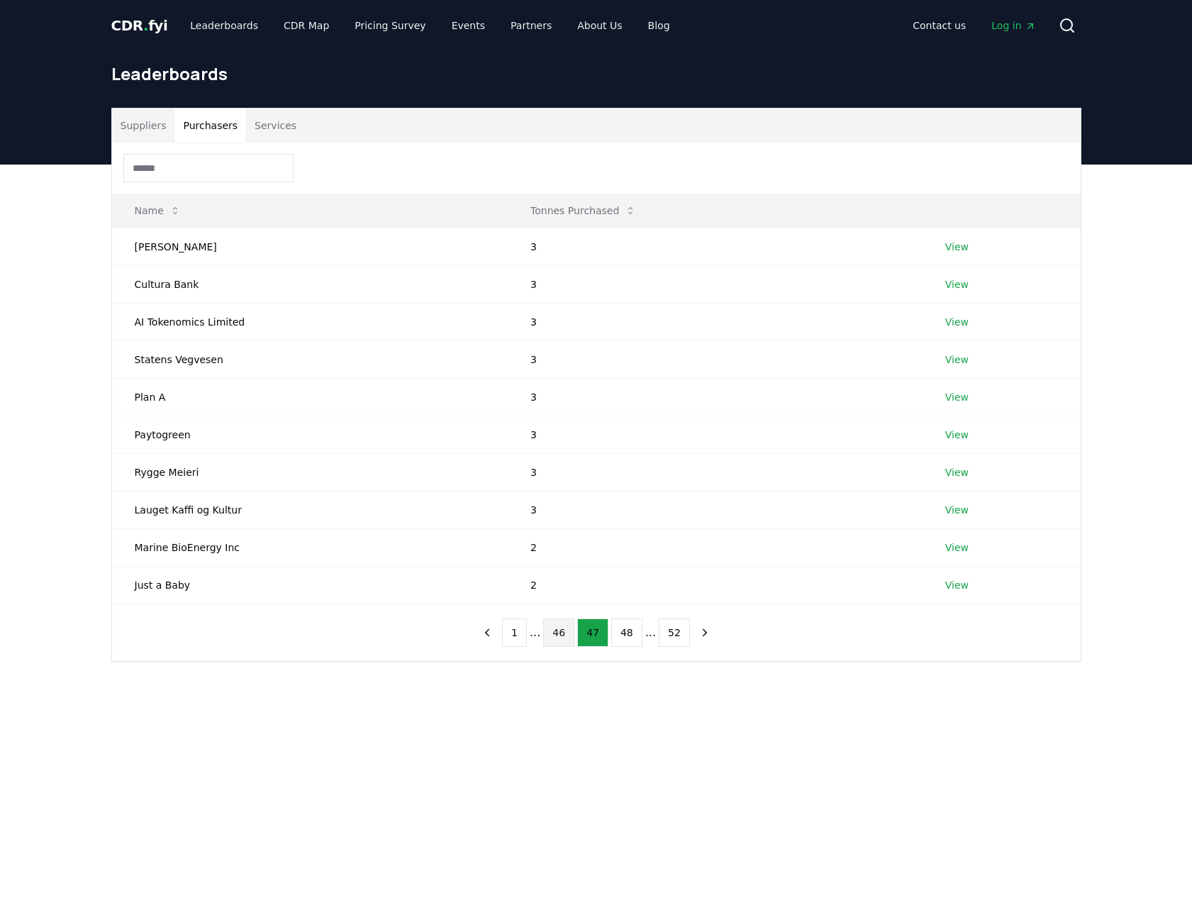
click at [563, 625] on button "46" at bounding box center [558, 633] width 31 height 28
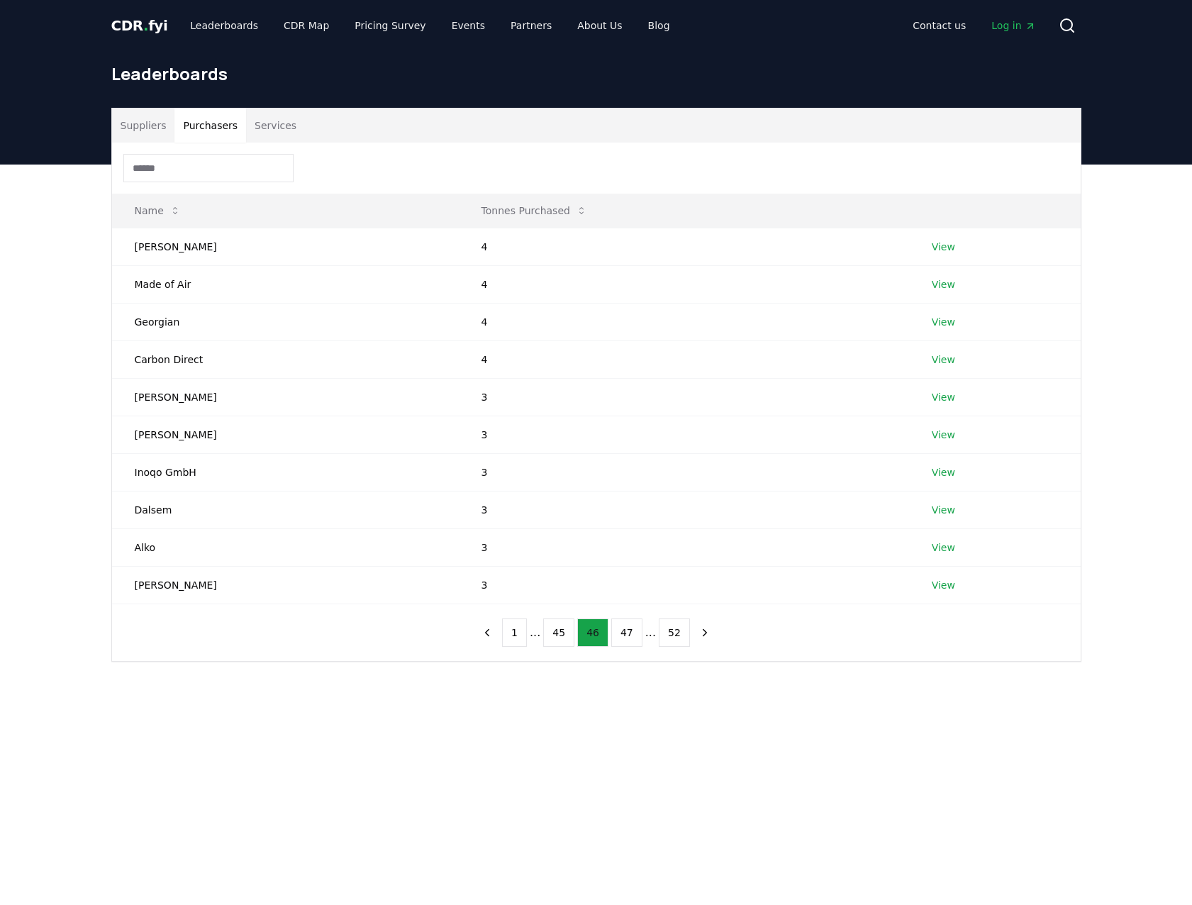
click at [563, 625] on button "45" at bounding box center [558, 633] width 31 height 28
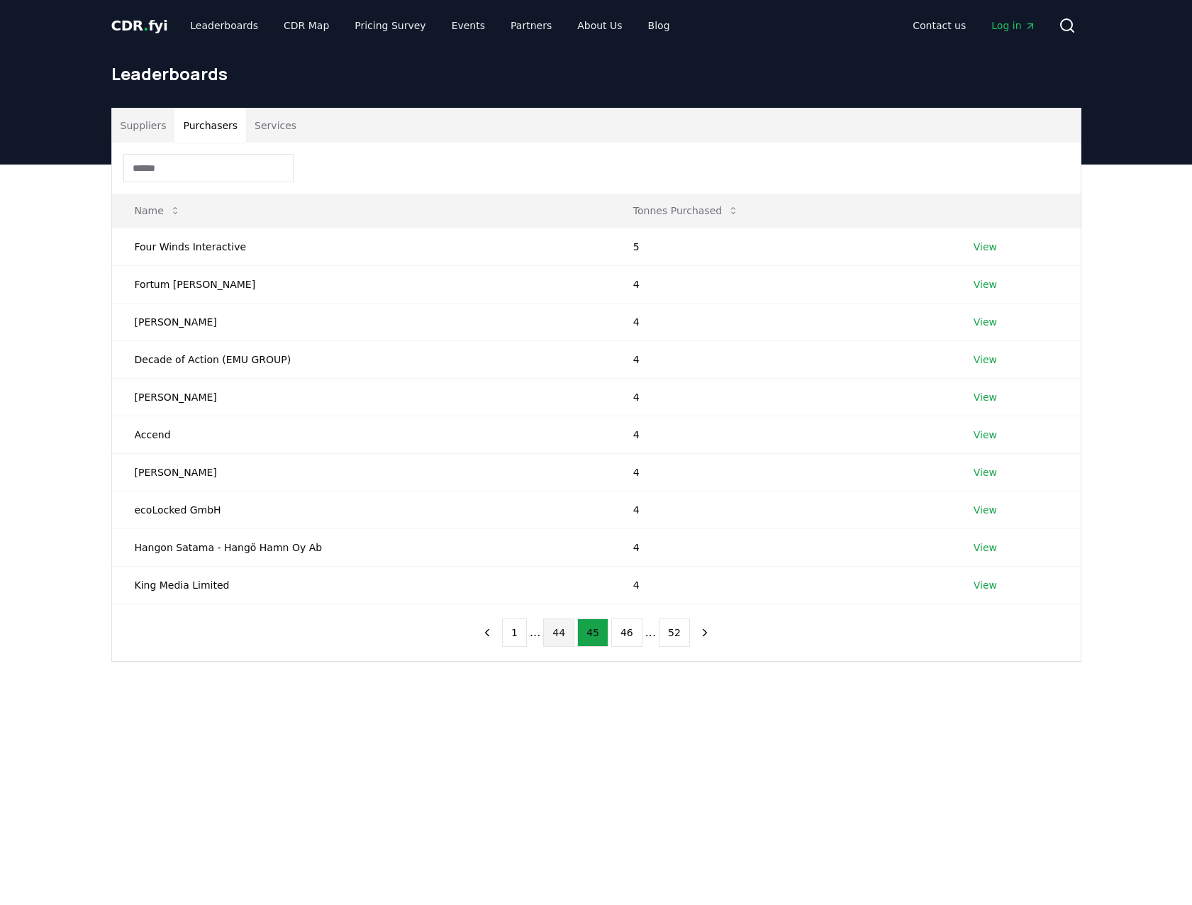
click at [560, 624] on button "44" at bounding box center [558, 633] width 31 height 28
click at [560, 623] on button "43" at bounding box center [558, 633] width 31 height 28
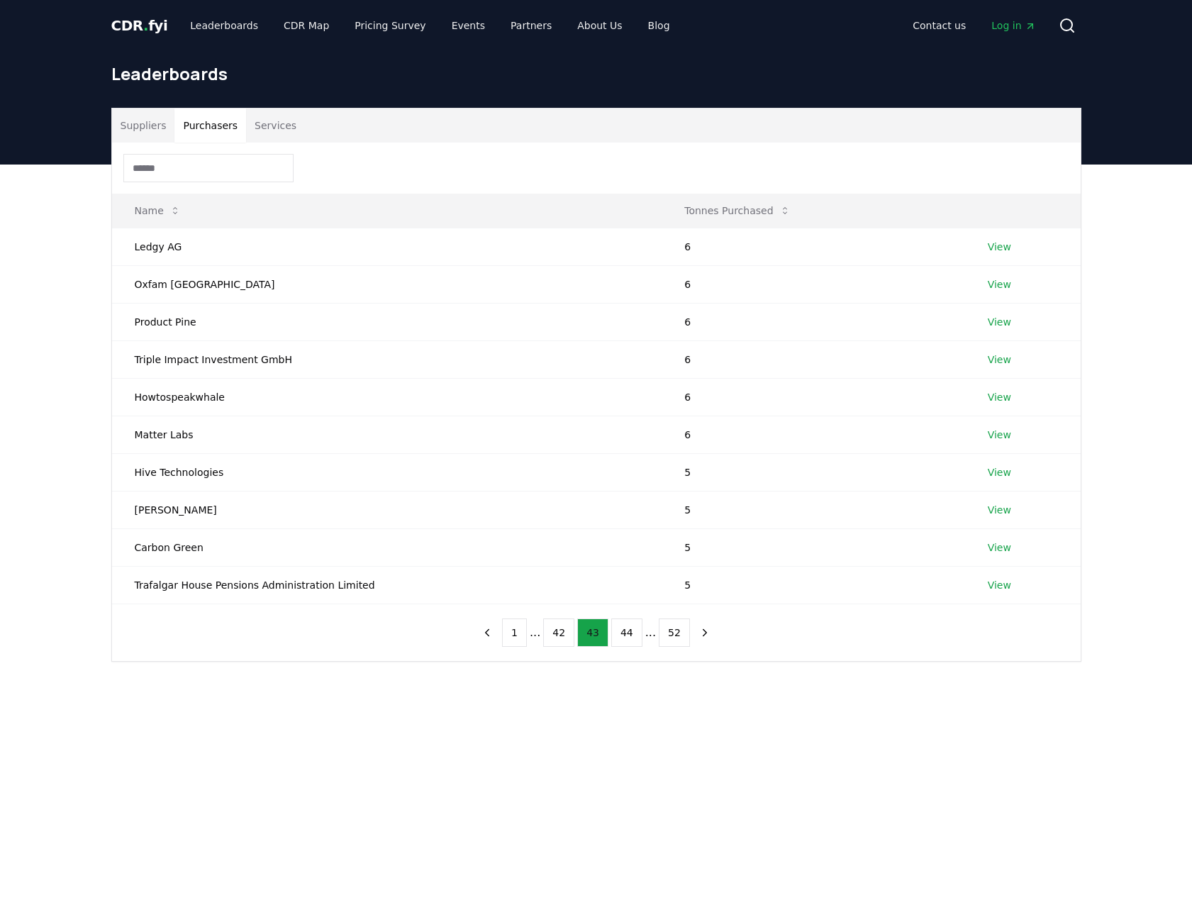
click at [560, 623] on button "42" at bounding box center [558, 633] width 31 height 28
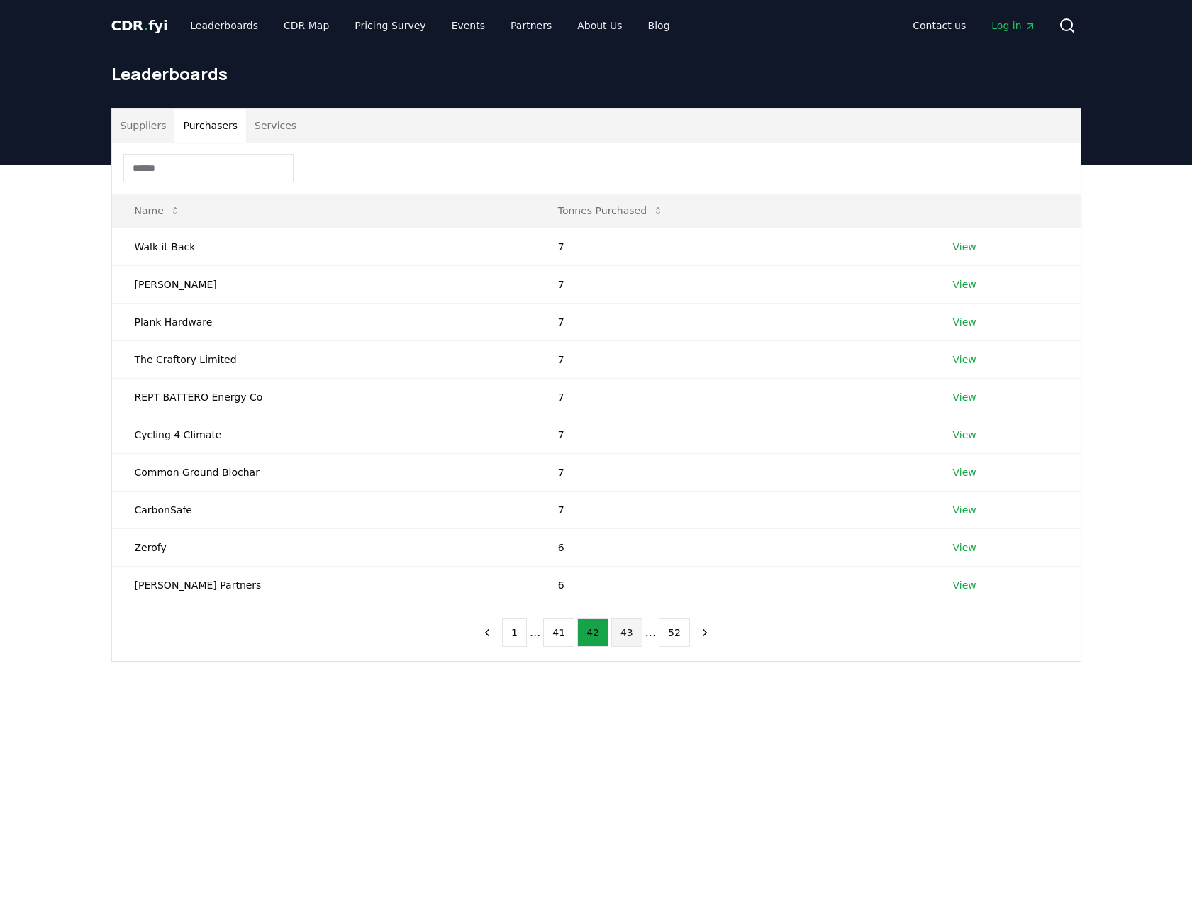
click at [560, 623] on button "41" at bounding box center [558, 633] width 31 height 28
click at [560, 623] on button "40" at bounding box center [558, 633] width 31 height 28
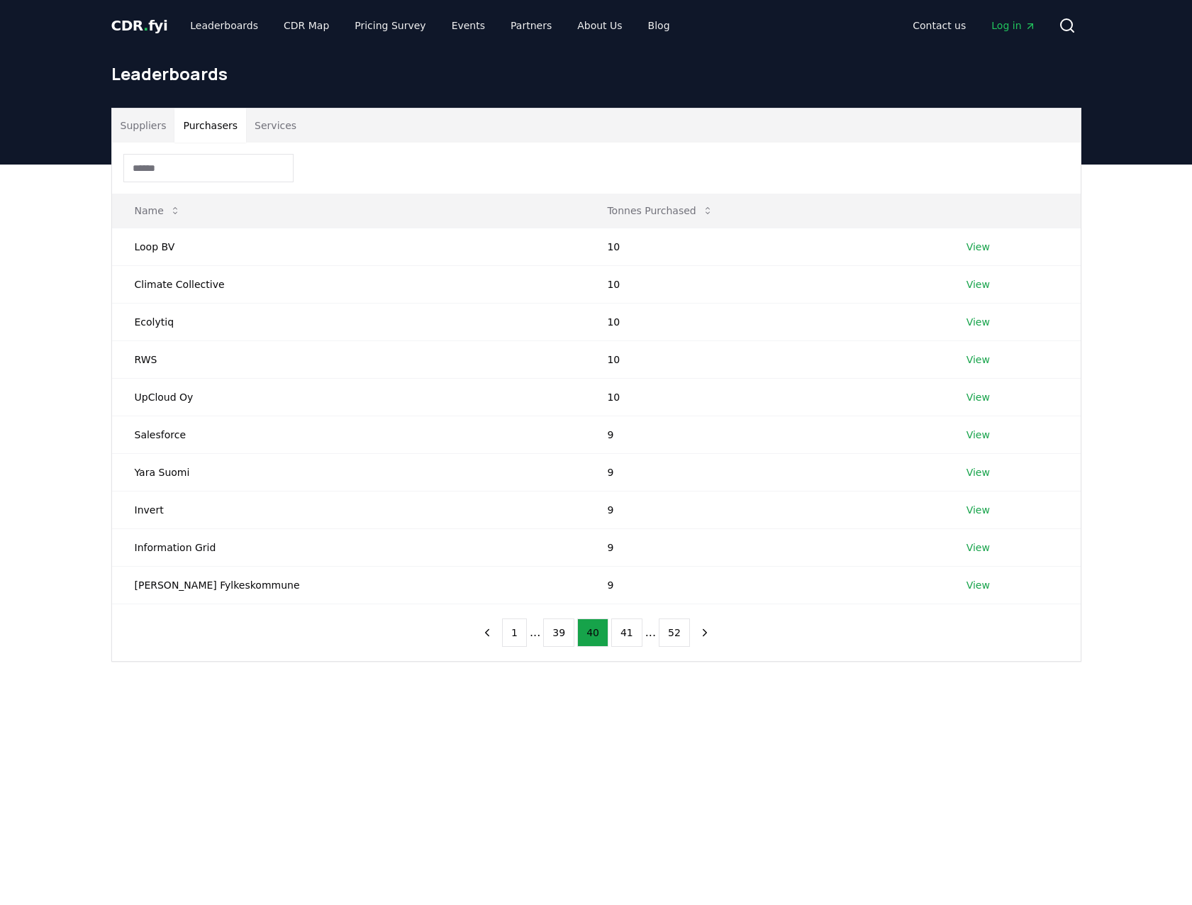
click at [560, 623] on button "39" at bounding box center [558, 633] width 31 height 28
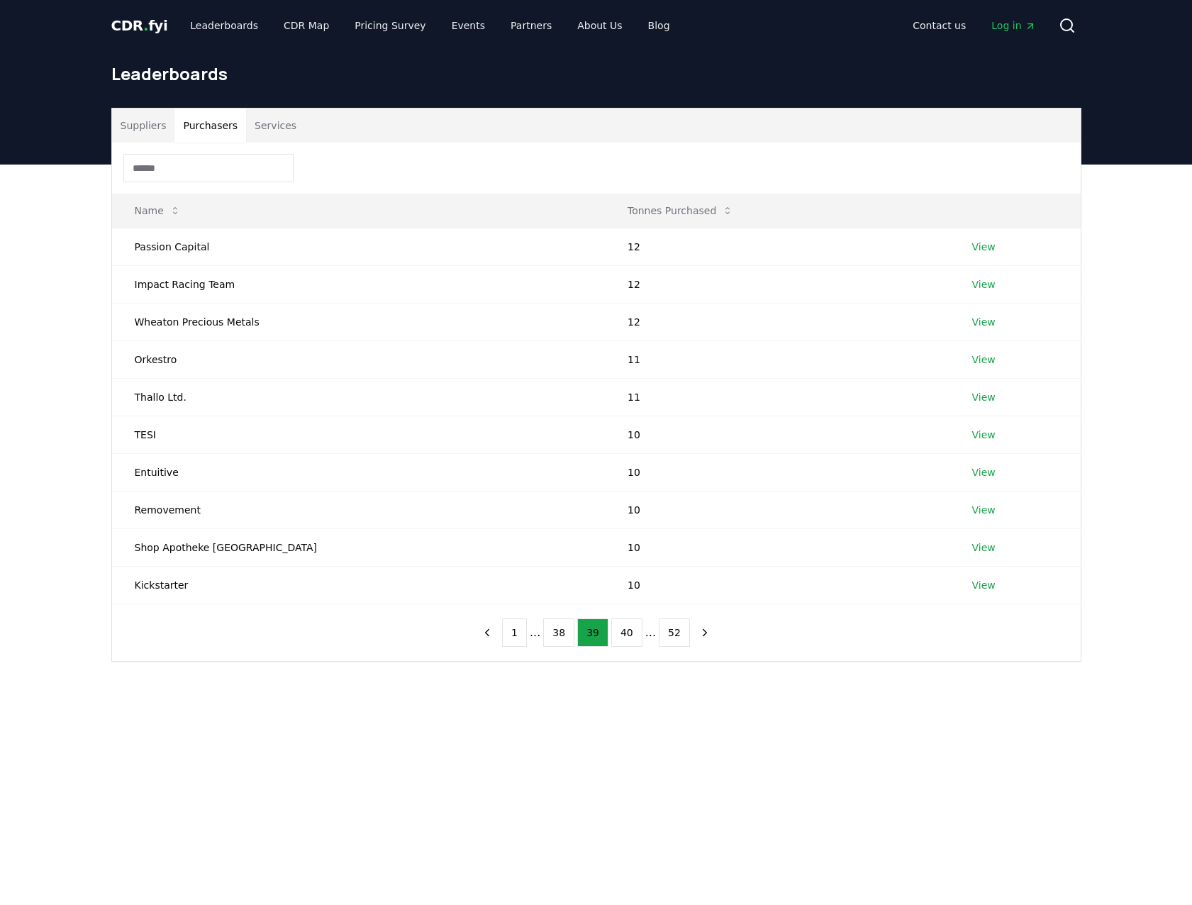
click at [560, 623] on button "38" at bounding box center [558, 633] width 31 height 28
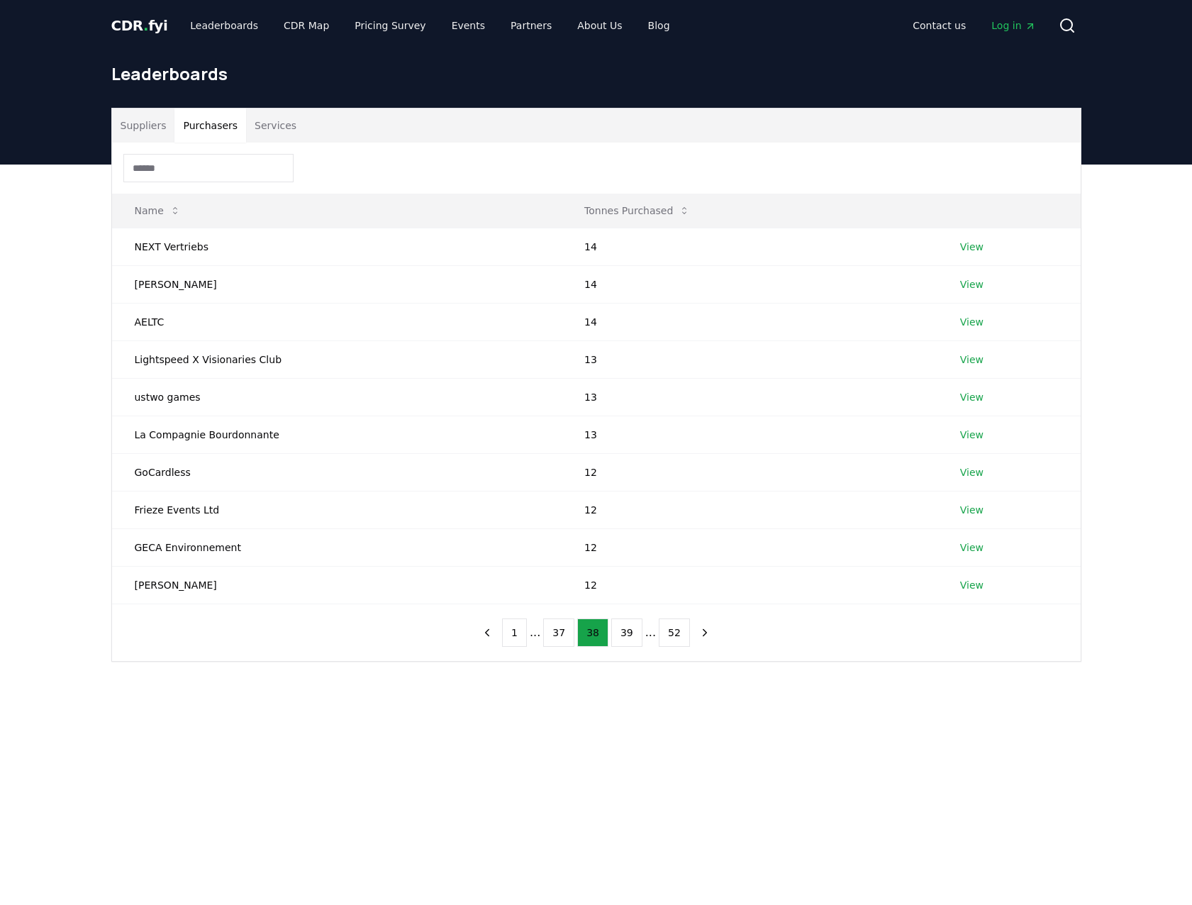
click at [560, 623] on button "37" at bounding box center [558, 633] width 31 height 28
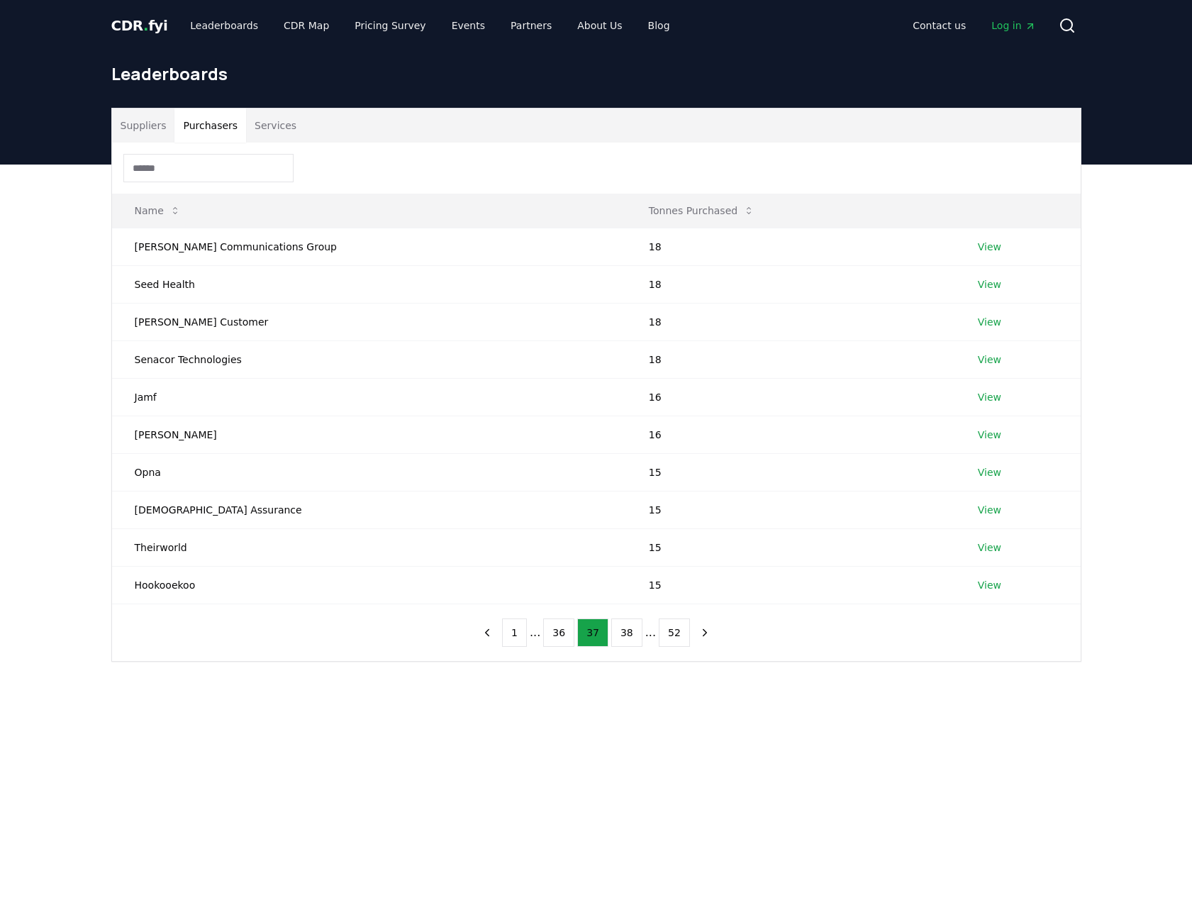
click at [560, 623] on button "36" at bounding box center [558, 633] width 31 height 28
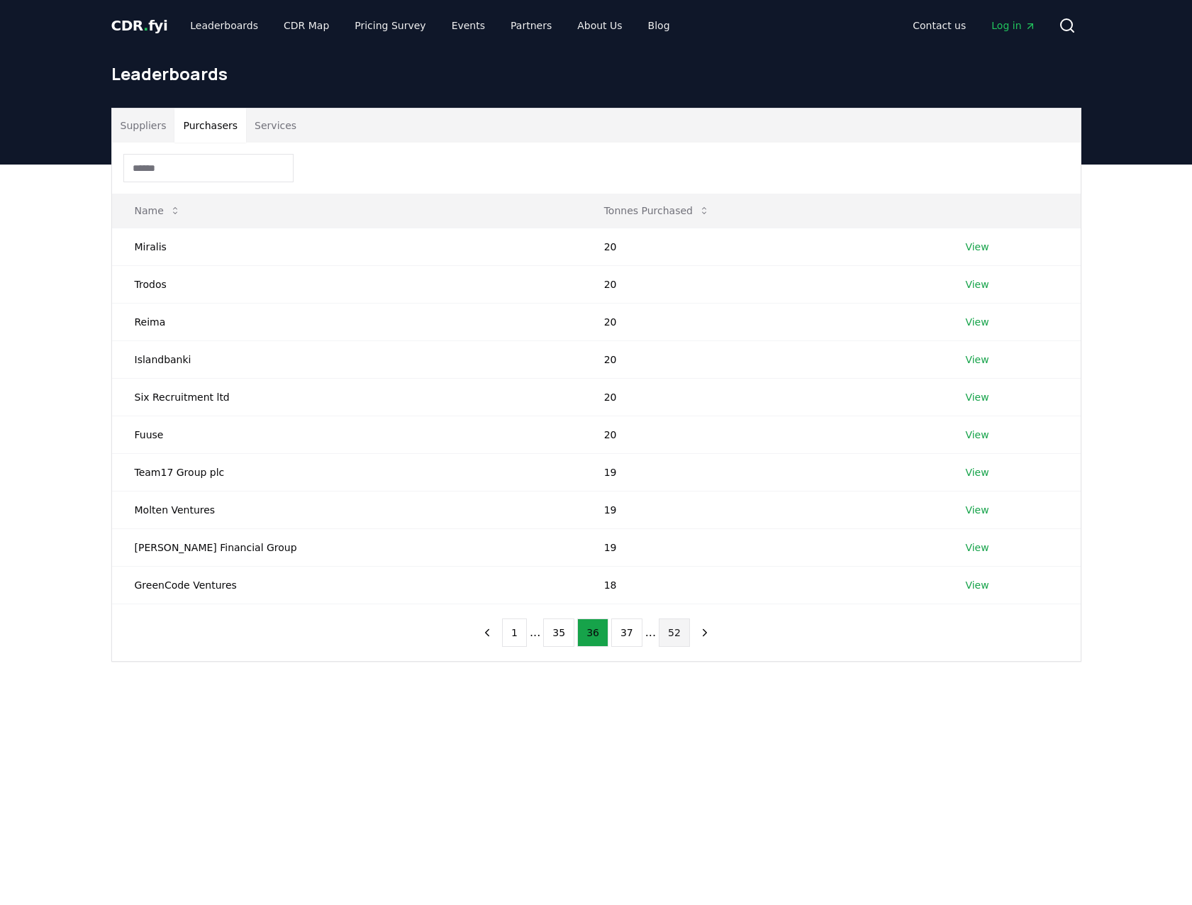
click at [679, 641] on button "52" at bounding box center [674, 633] width 31 height 28
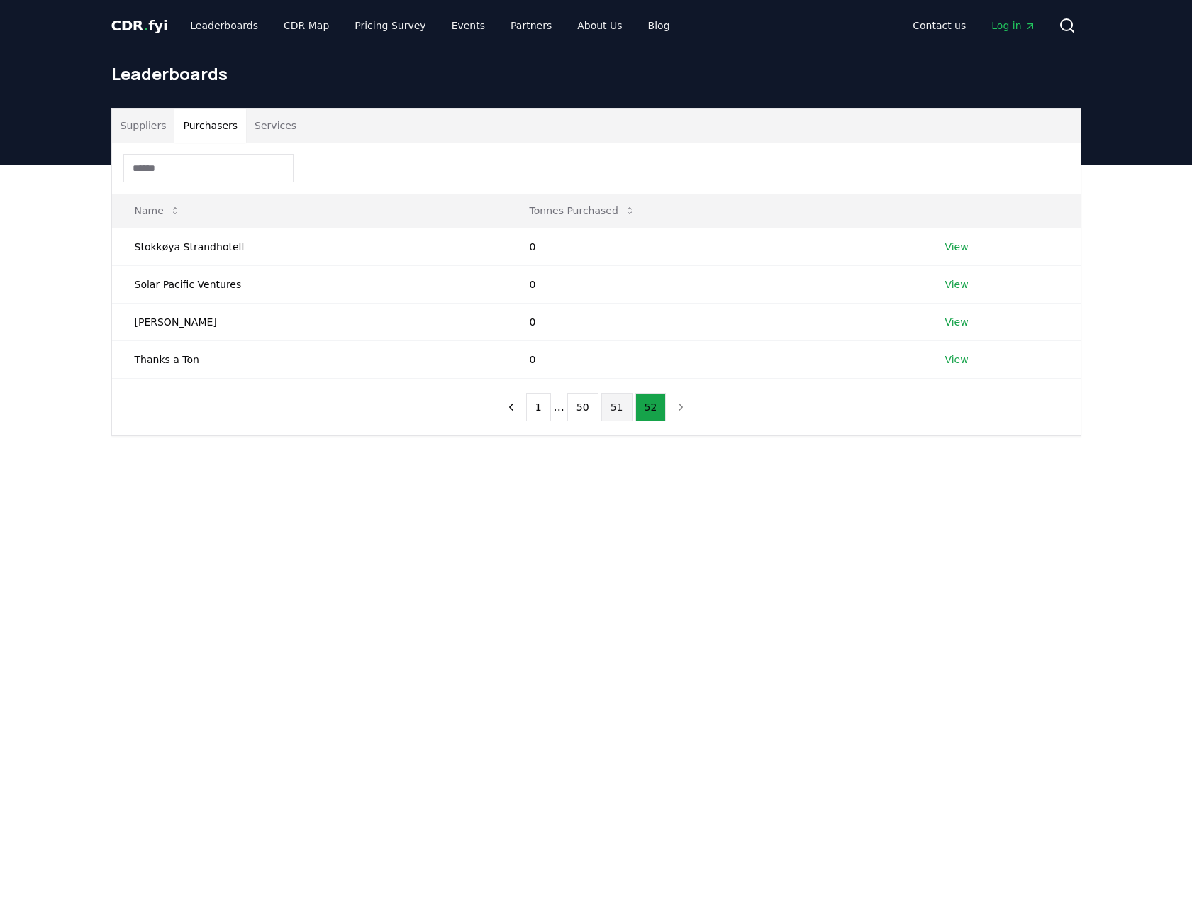
click at [610, 414] on button "51" at bounding box center [617, 407] width 31 height 28
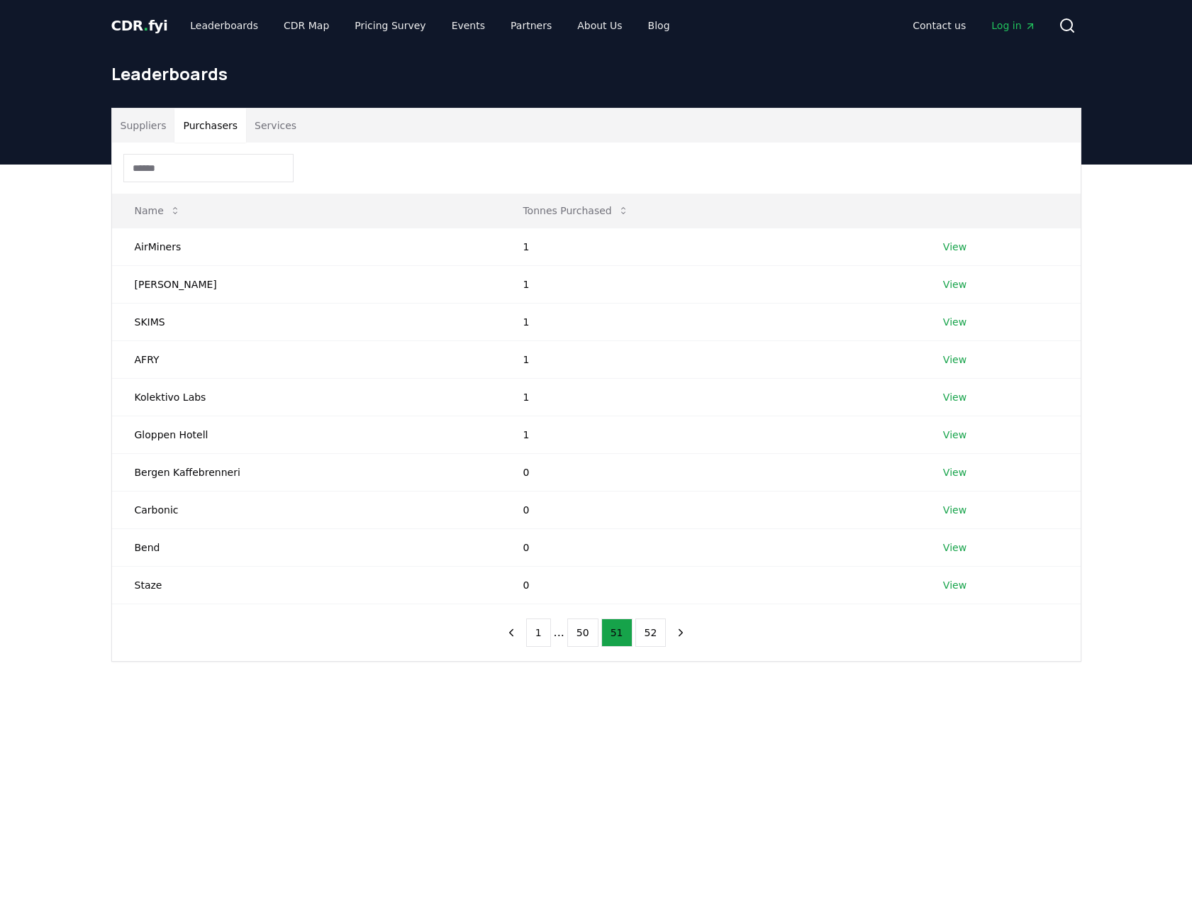
drag, startPoint x: 838, startPoint y: 718, endPoint x: 640, endPoint y: 700, distance: 198.7
click at [833, 736] on main "Suppliers Purchasers Services Name Tonnes Purchased AirMiners 1 View [PERSON_NA…" at bounding box center [596, 617] width 1192 height 905
click at [588, 634] on button "50" at bounding box center [582, 633] width 31 height 28
drag, startPoint x: 787, startPoint y: 861, endPoint x: 643, endPoint y: 763, distance: 174.5
click at [787, 861] on main "Suppliers Purchasers Services Name Tonnes Purchased [PERSON_NAME] 1 View [PERSO…" at bounding box center [596, 617] width 1192 height 905
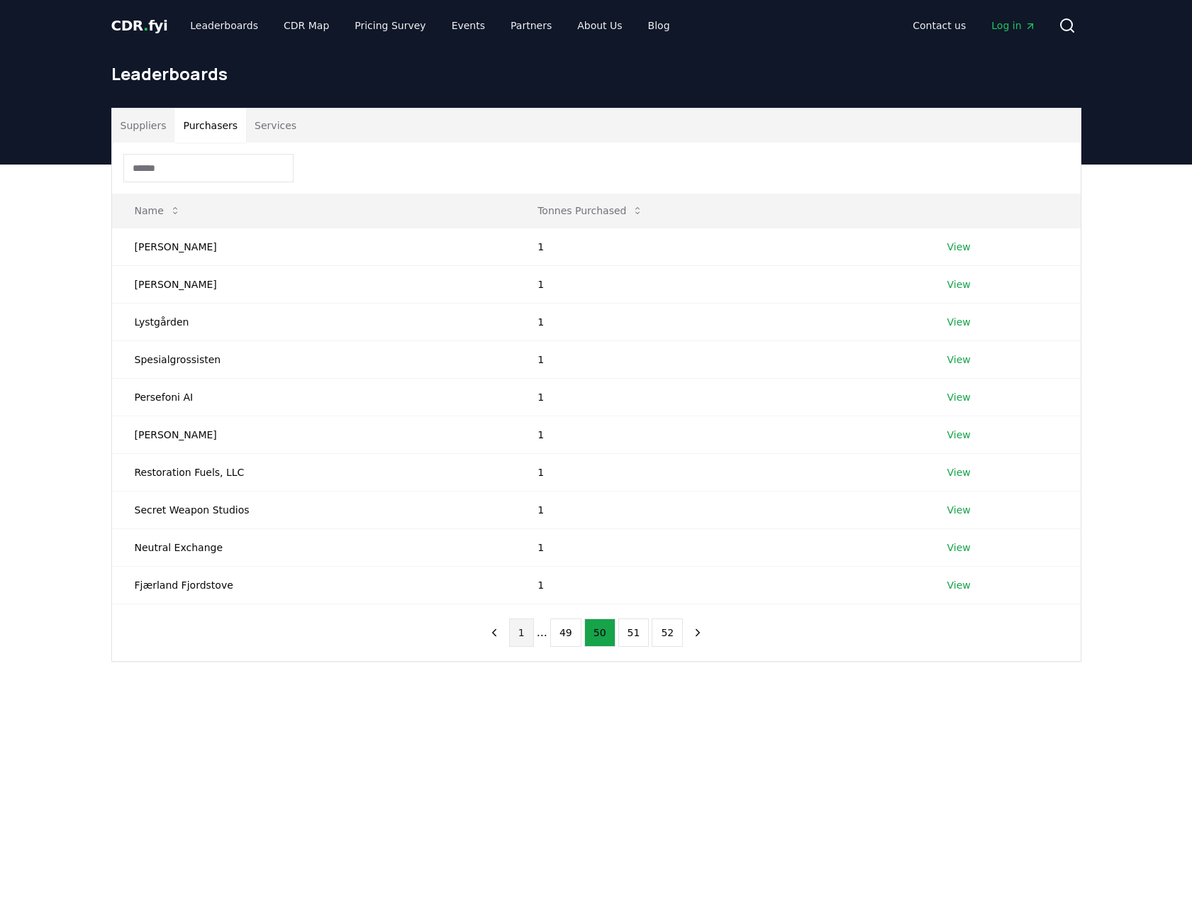
click at [526, 636] on button "1" at bounding box center [521, 633] width 25 height 28
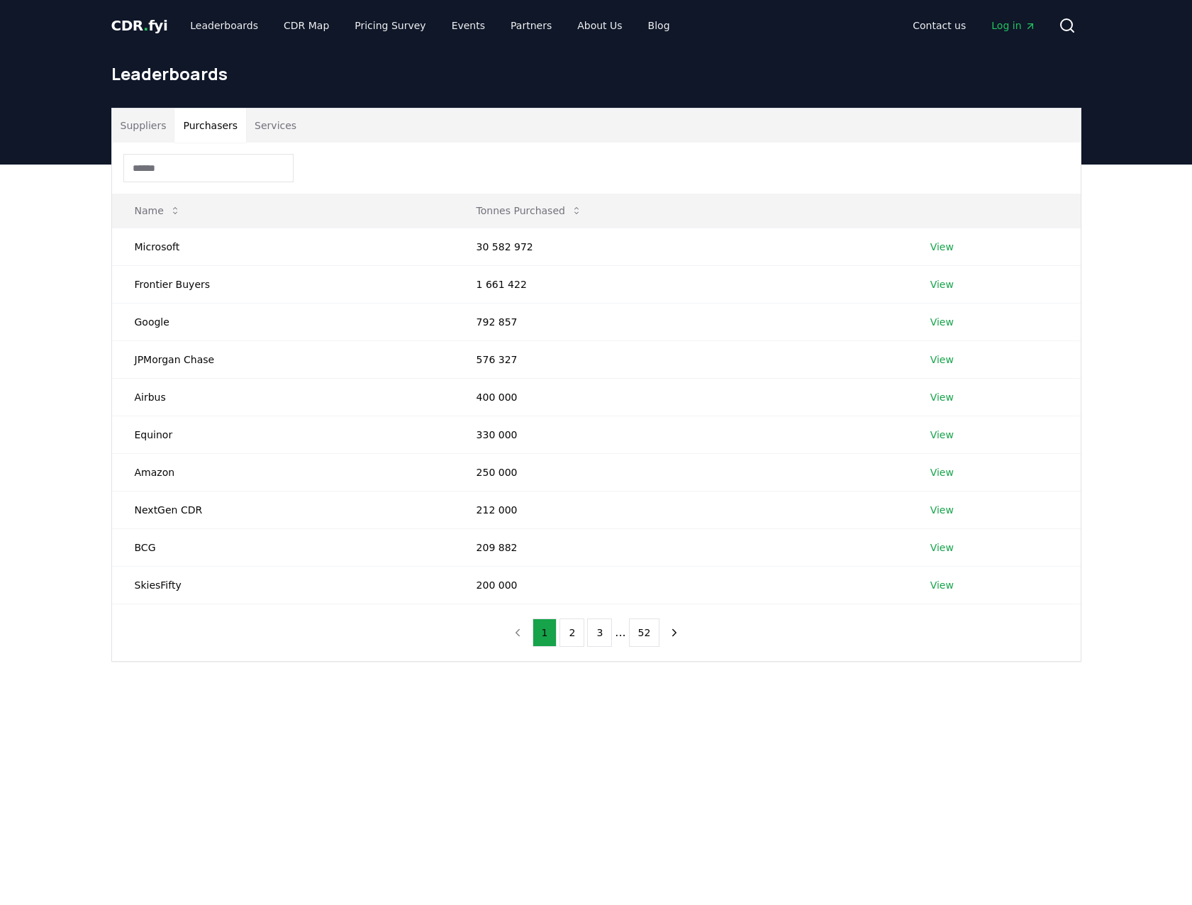
drag, startPoint x: 468, startPoint y: 719, endPoint x: 521, endPoint y: 695, distance: 57.5
click at [469, 719] on main "Suppliers Purchasers Services Name Tonnes Purchased Microsoft 30 582 972 View F…" at bounding box center [596, 617] width 1192 height 905
click at [579, 633] on button "2" at bounding box center [572, 633] width 25 height 28
